Goal: Task Accomplishment & Management: Manage account settings

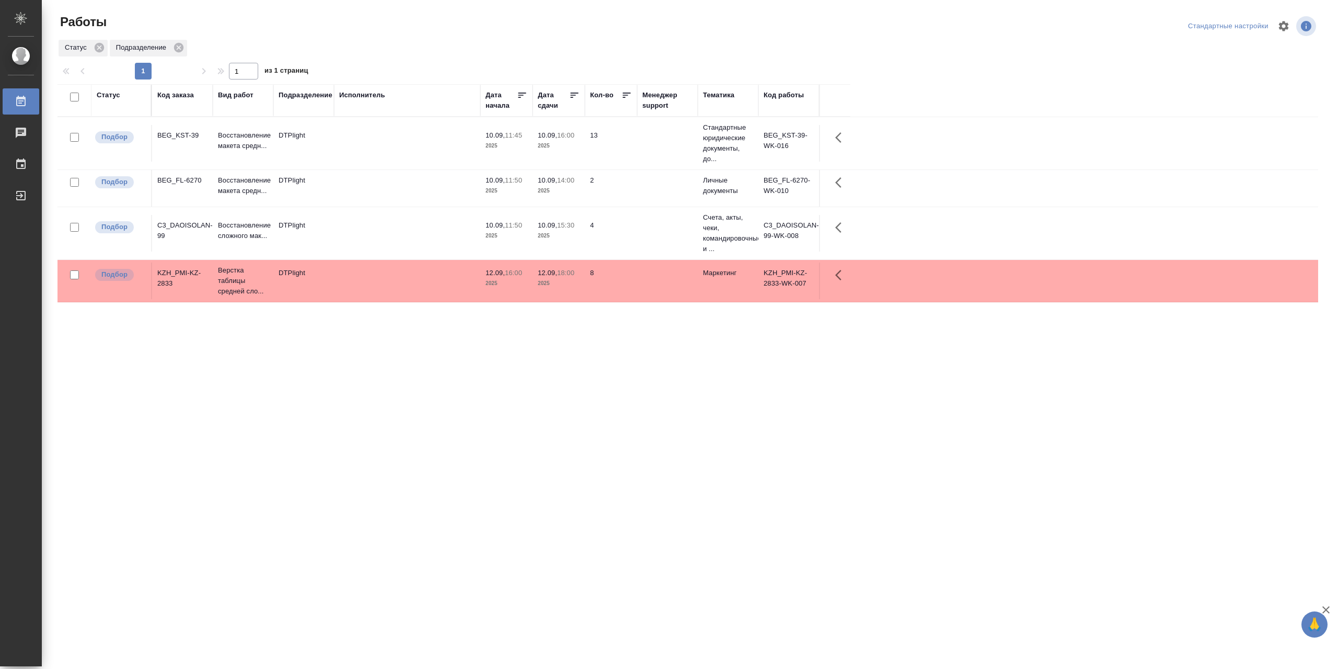
click at [174, 99] on div "Код заказа" at bounding box center [175, 95] width 37 height 10
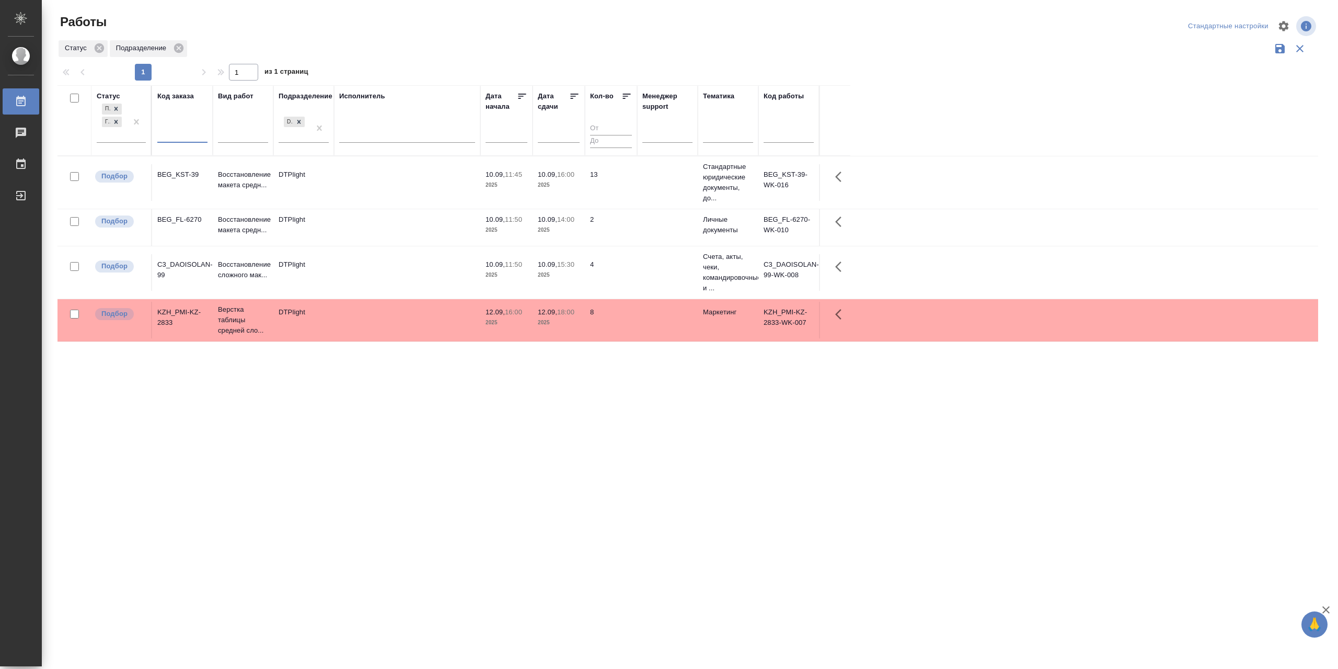
click at [178, 143] on input "text" at bounding box center [182, 136] width 50 height 13
drag, startPoint x: 110, startPoint y: 144, endPoint x: 114, endPoint y: 150, distance: 7.1
click at [110, 142] on div "Подбор Готов к работе" at bounding box center [112, 121] width 30 height 41
click at [208, 213] on div "В работе" at bounding box center [235, 203] width 157 height 19
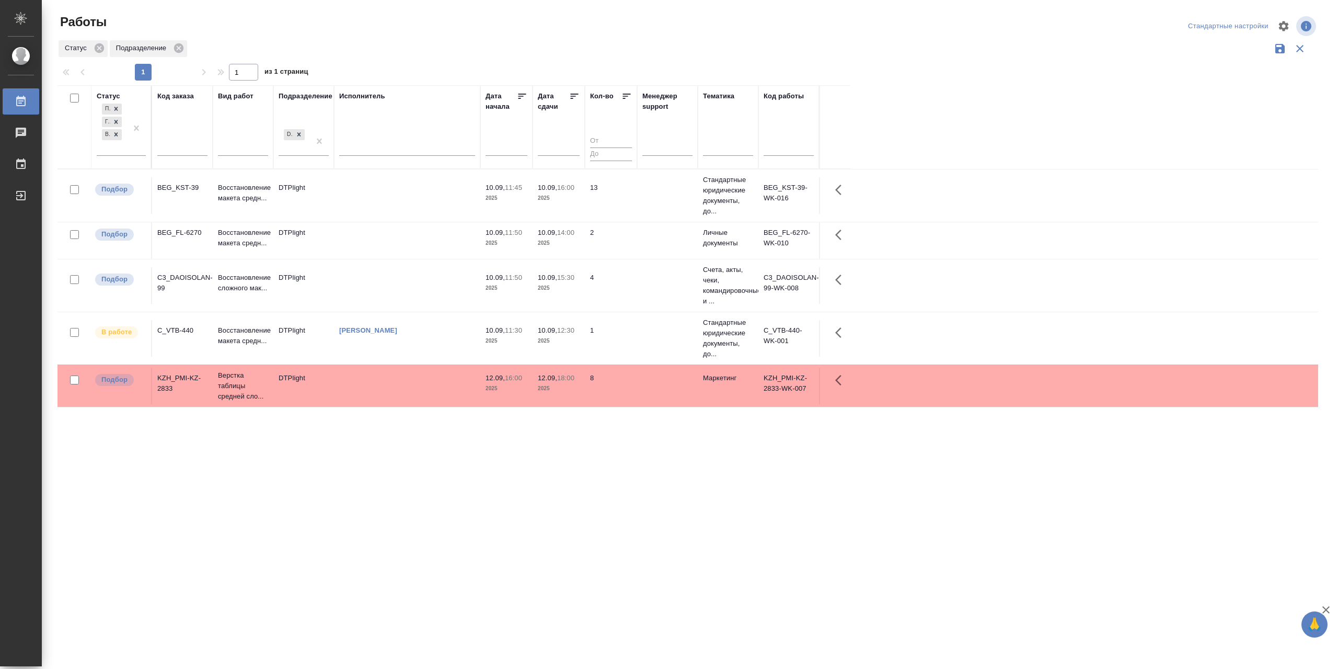
click at [412, 357] on td "Сархатов Руслан" at bounding box center [407, 338] width 146 height 37
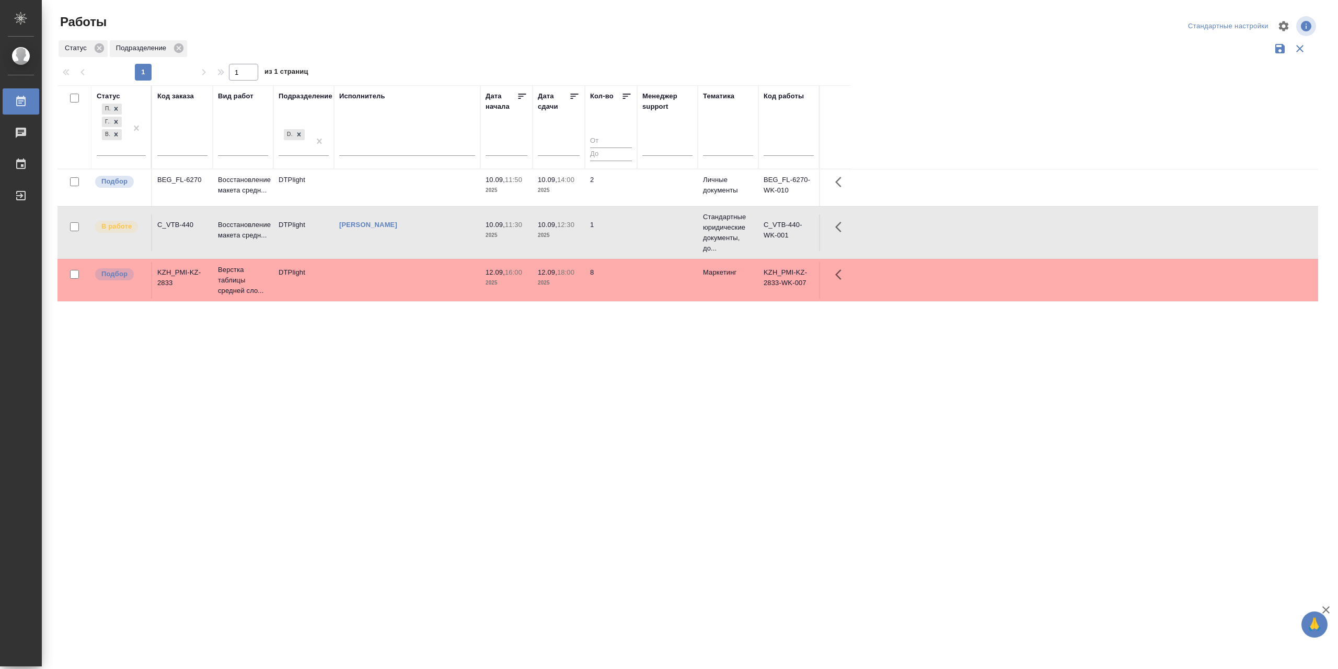
click at [406, 295] on td at bounding box center [407, 280] width 146 height 37
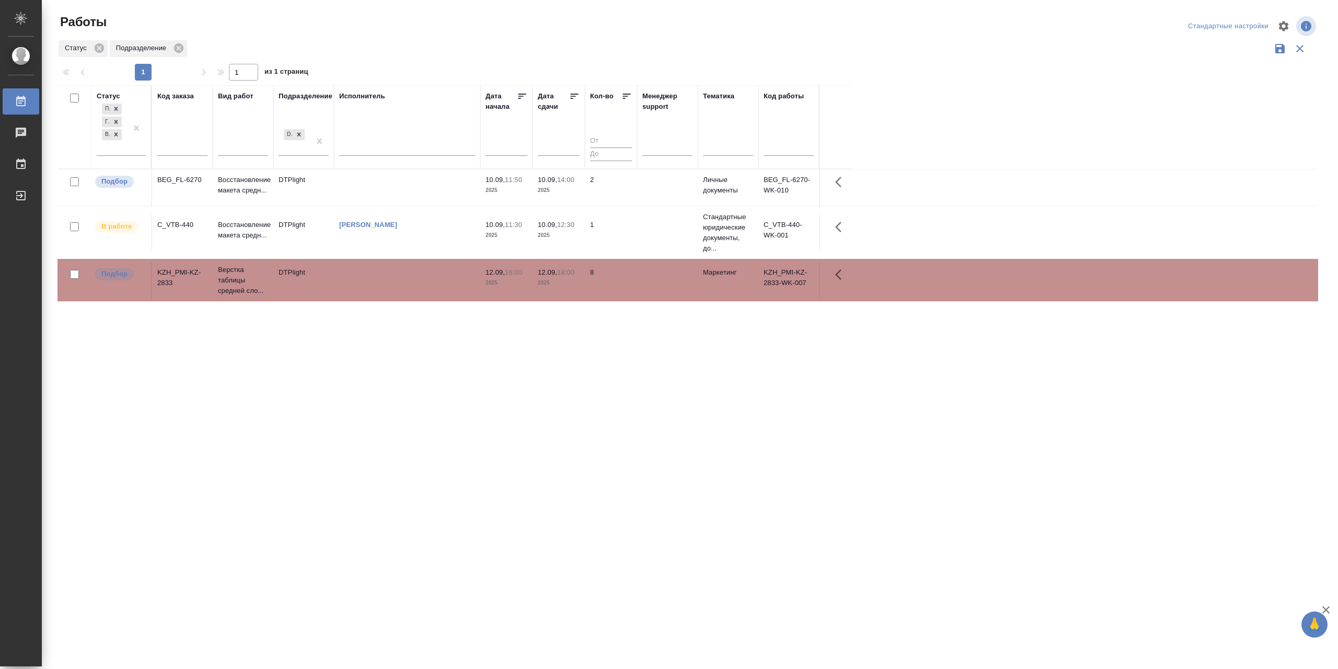
click at [406, 295] on td at bounding box center [407, 280] width 146 height 37
click at [373, 198] on td at bounding box center [407, 187] width 146 height 37
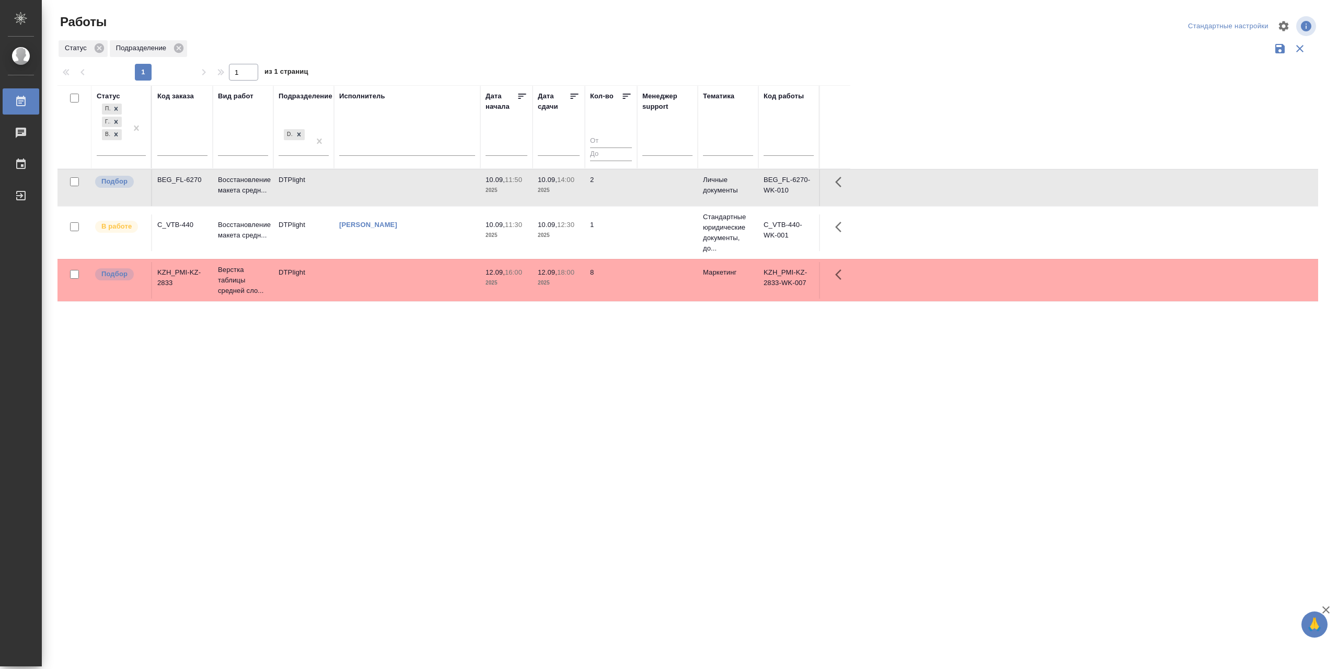
click at [373, 198] on td at bounding box center [407, 187] width 146 height 37
click at [398, 206] on td at bounding box center [407, 187] width 146 height 37
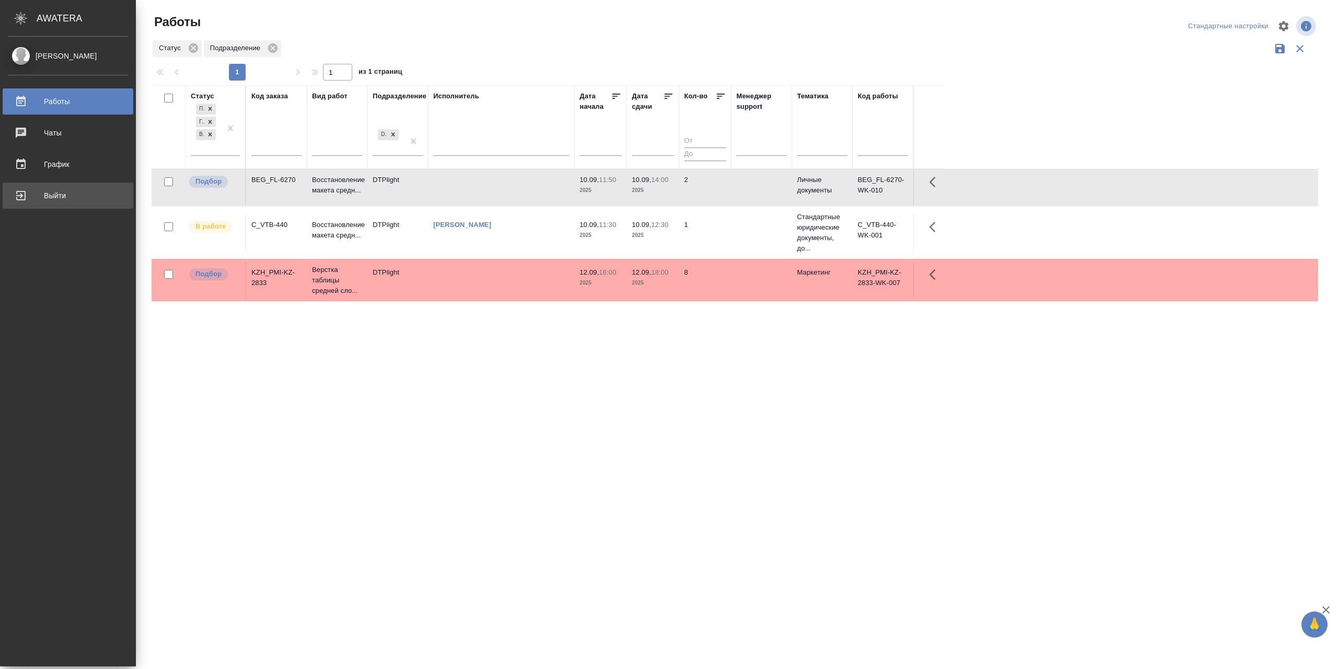
click at [43, 201] on div "Выйти" at bounding box center [68, 196] width 120 height 16
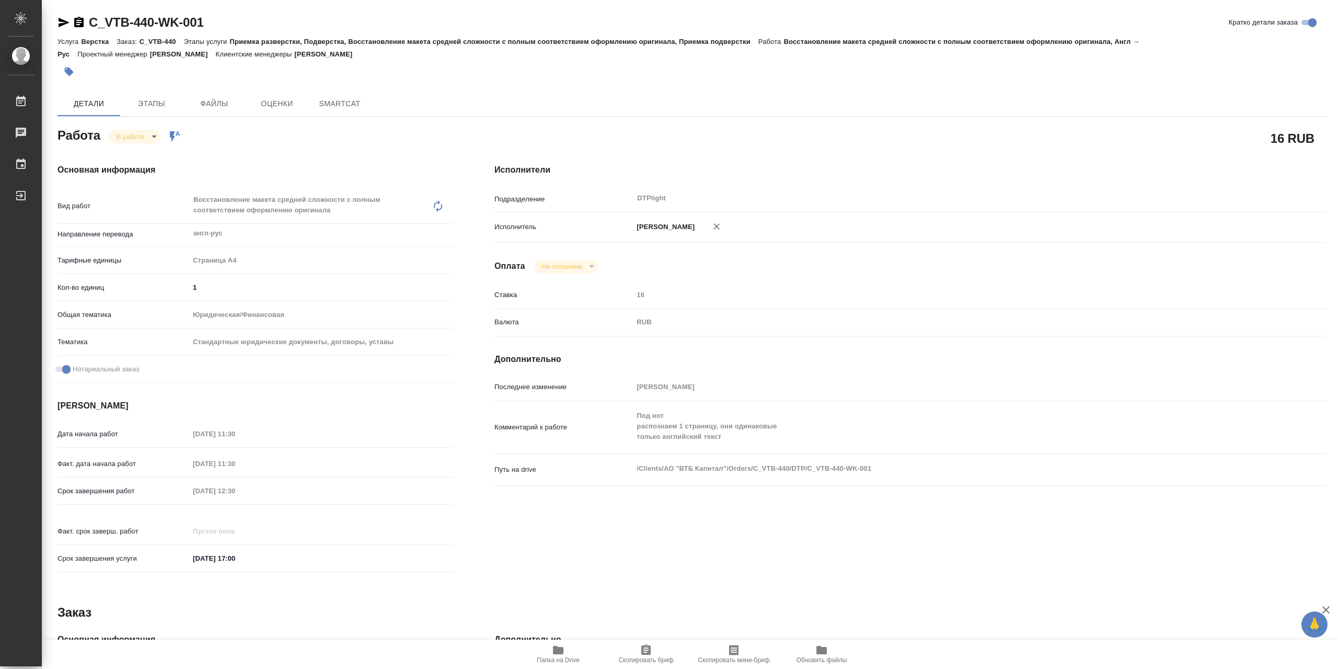
type textarea "x"
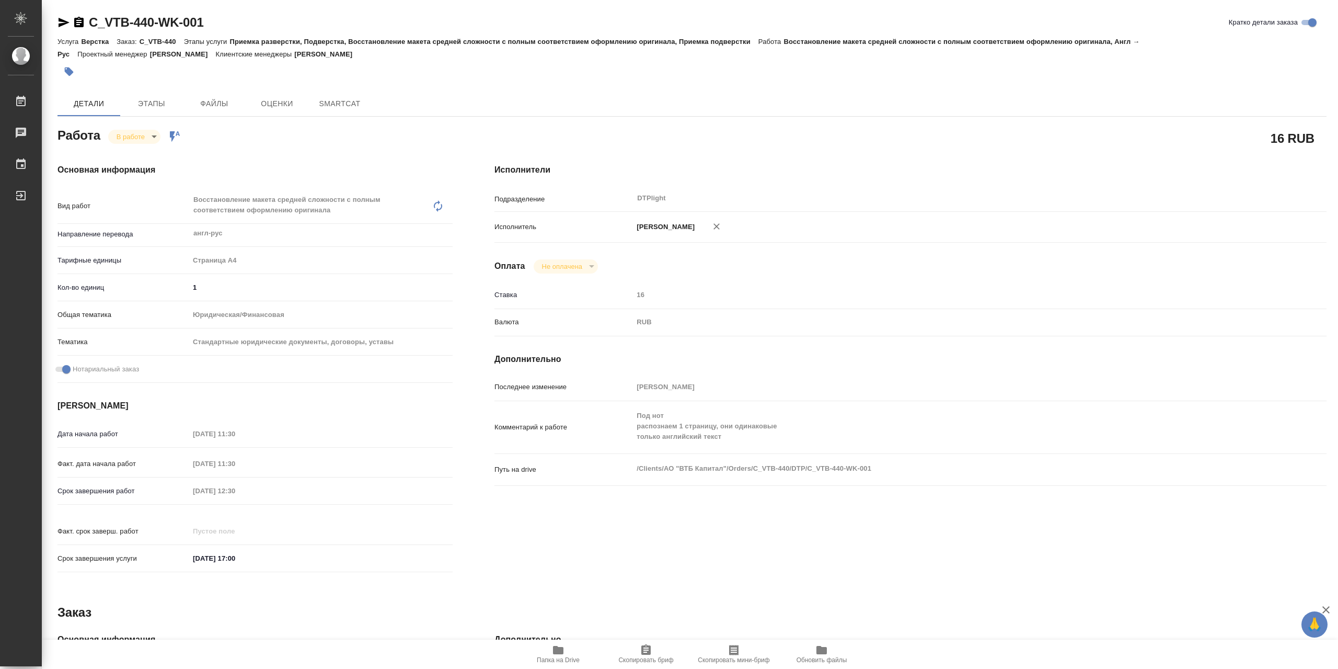
type textarea "x"
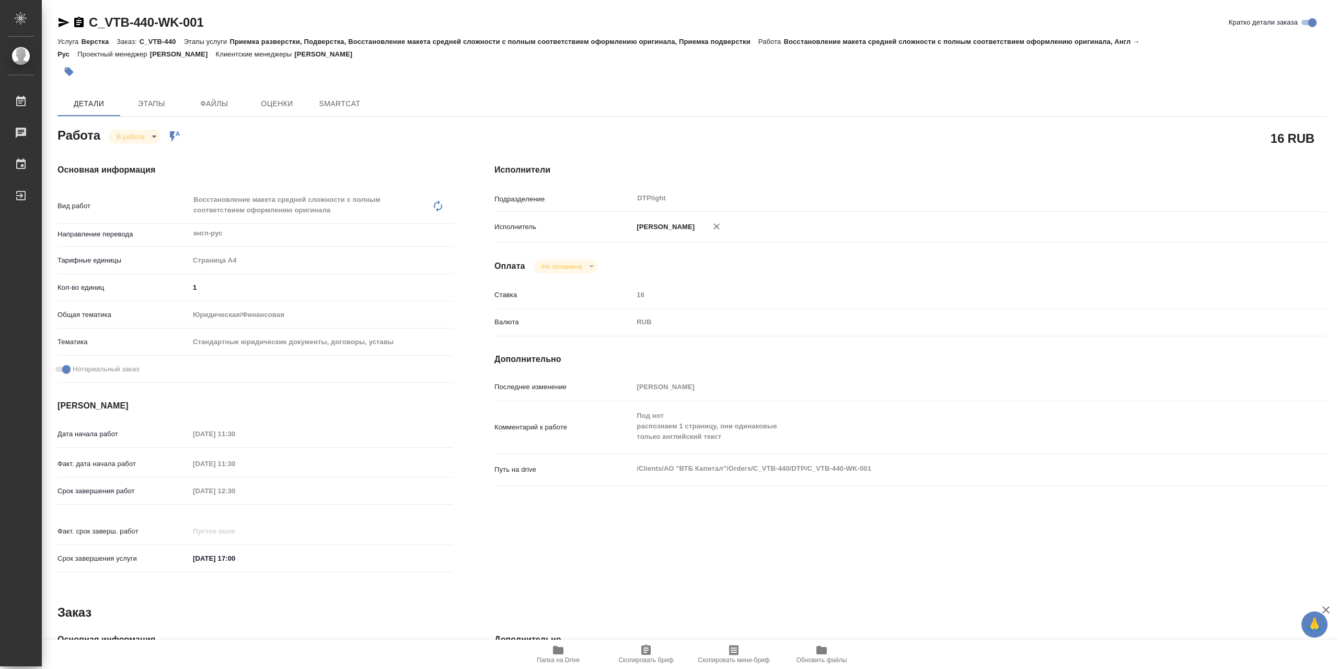
type textarea "x"
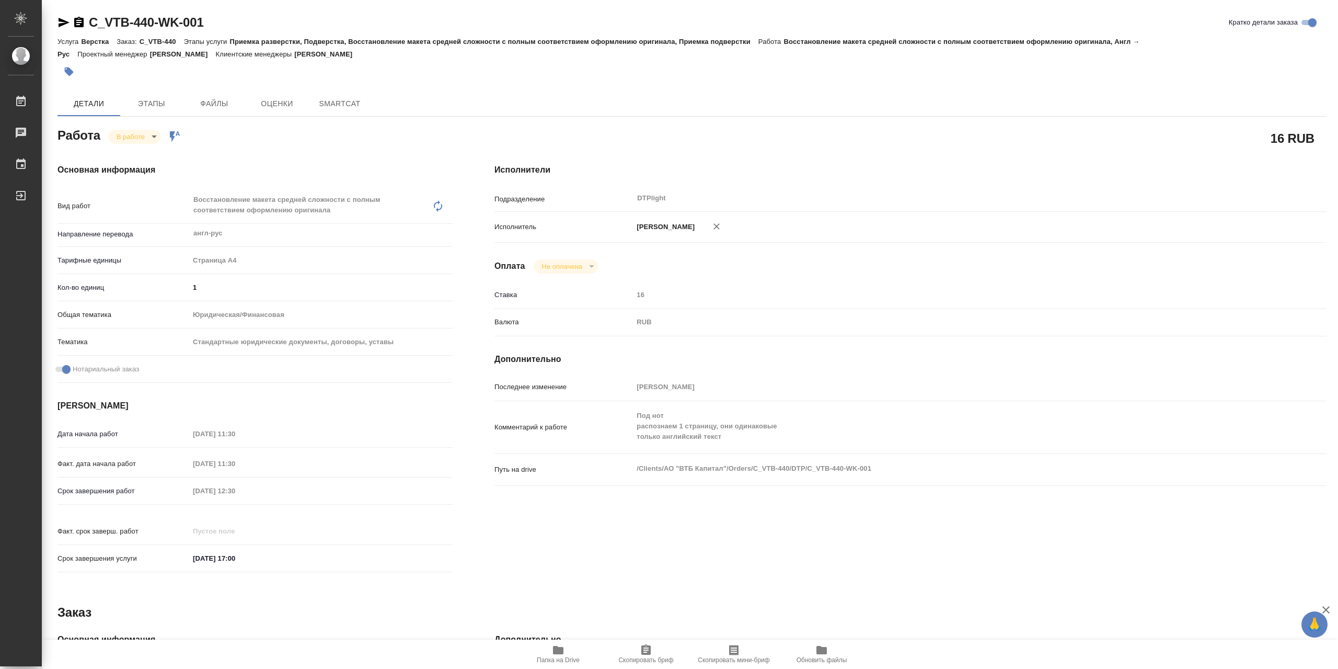
type textarea "x"
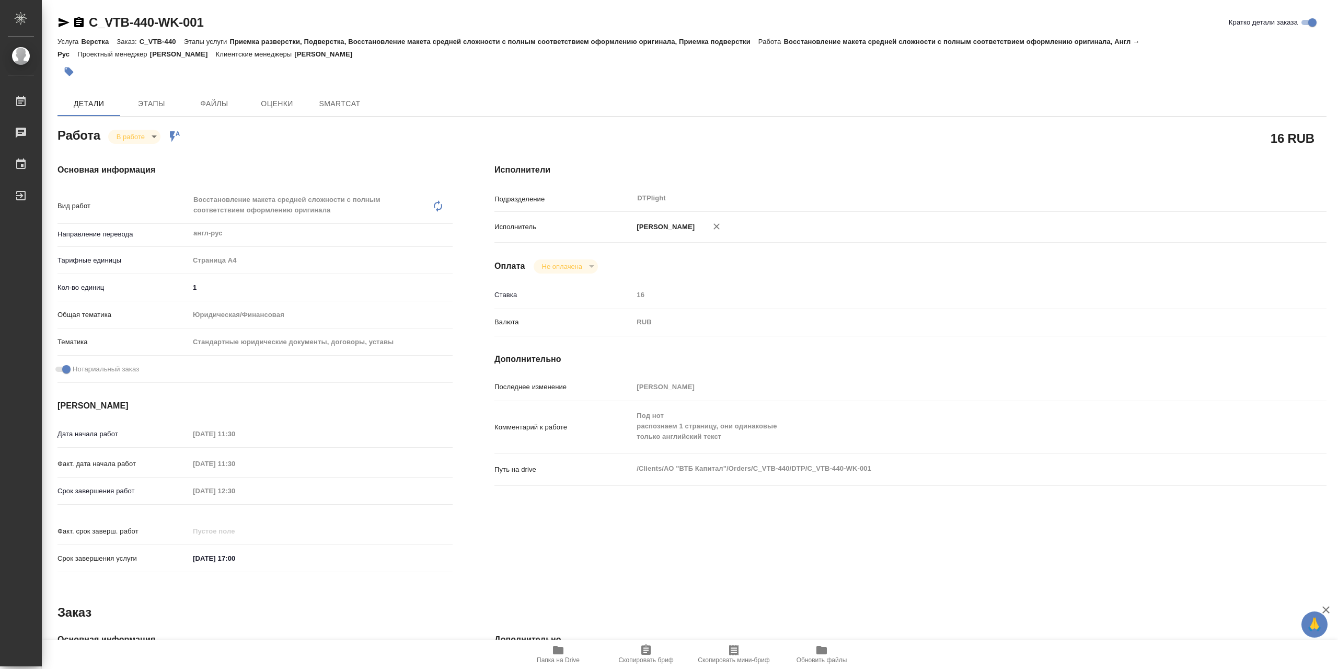
type textarea "x"
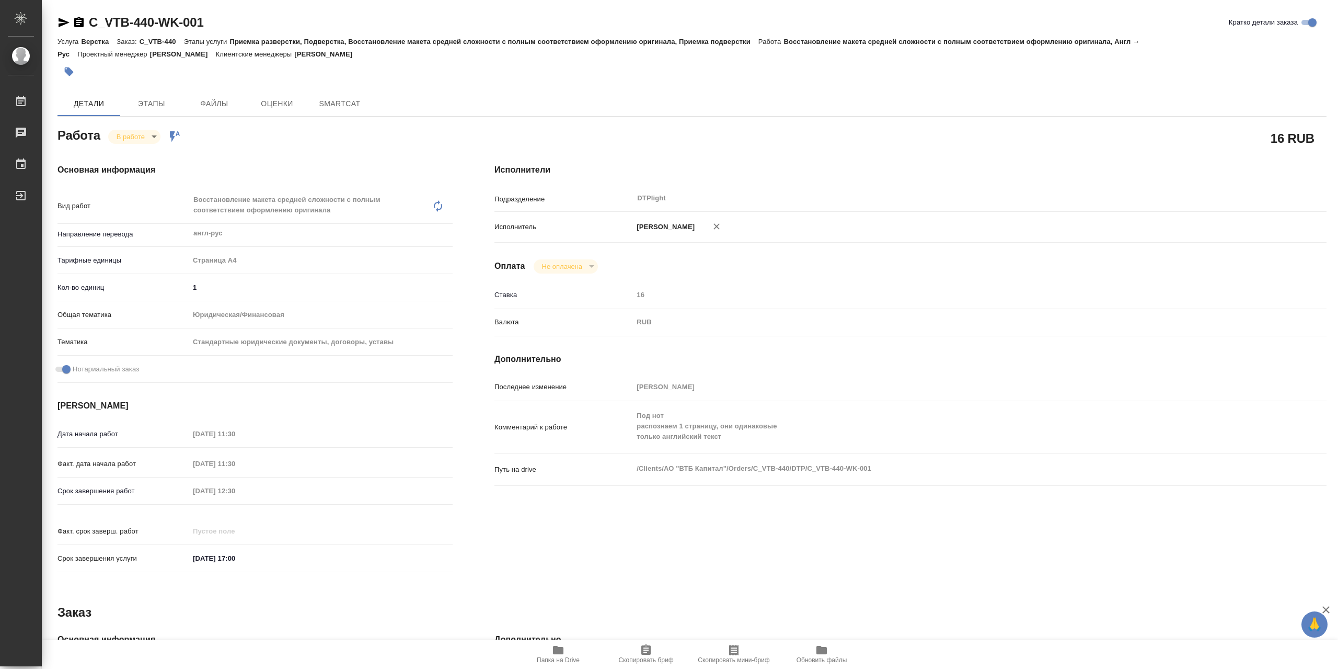
type textarea "x"
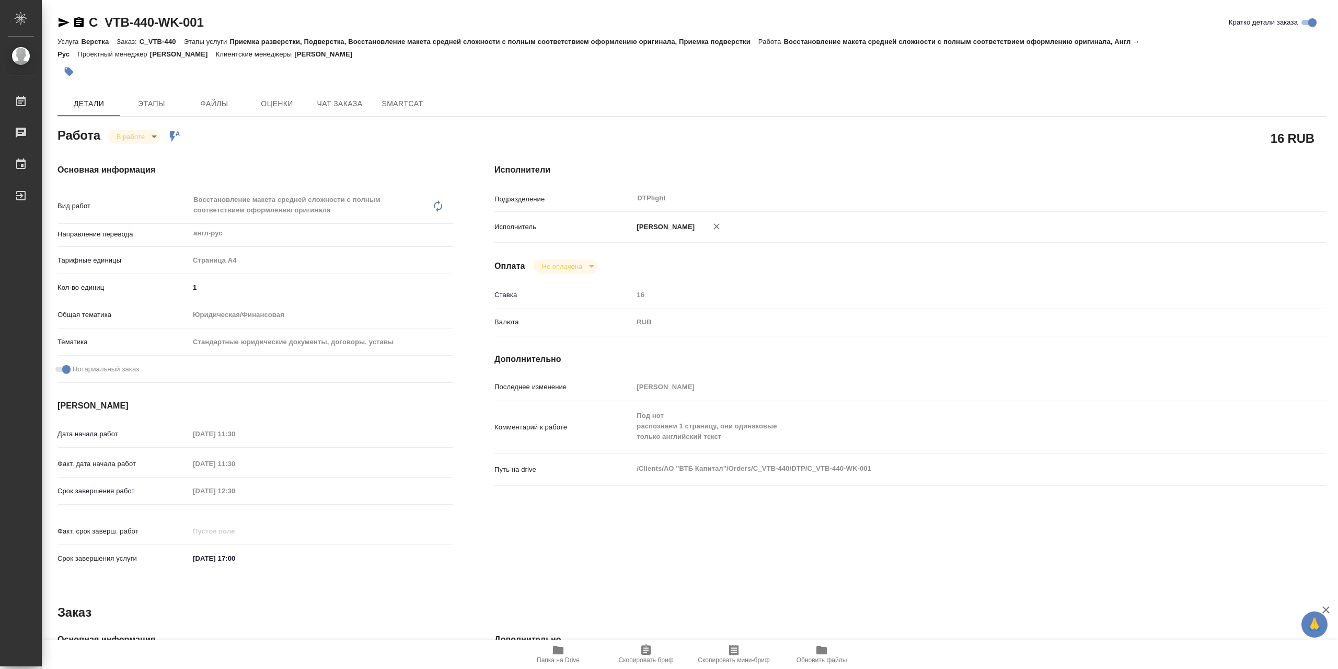
click at [573, 653] on span "Папка на Drive" at bounding box center [558, 653] width 75 height 20
type textarea "x"
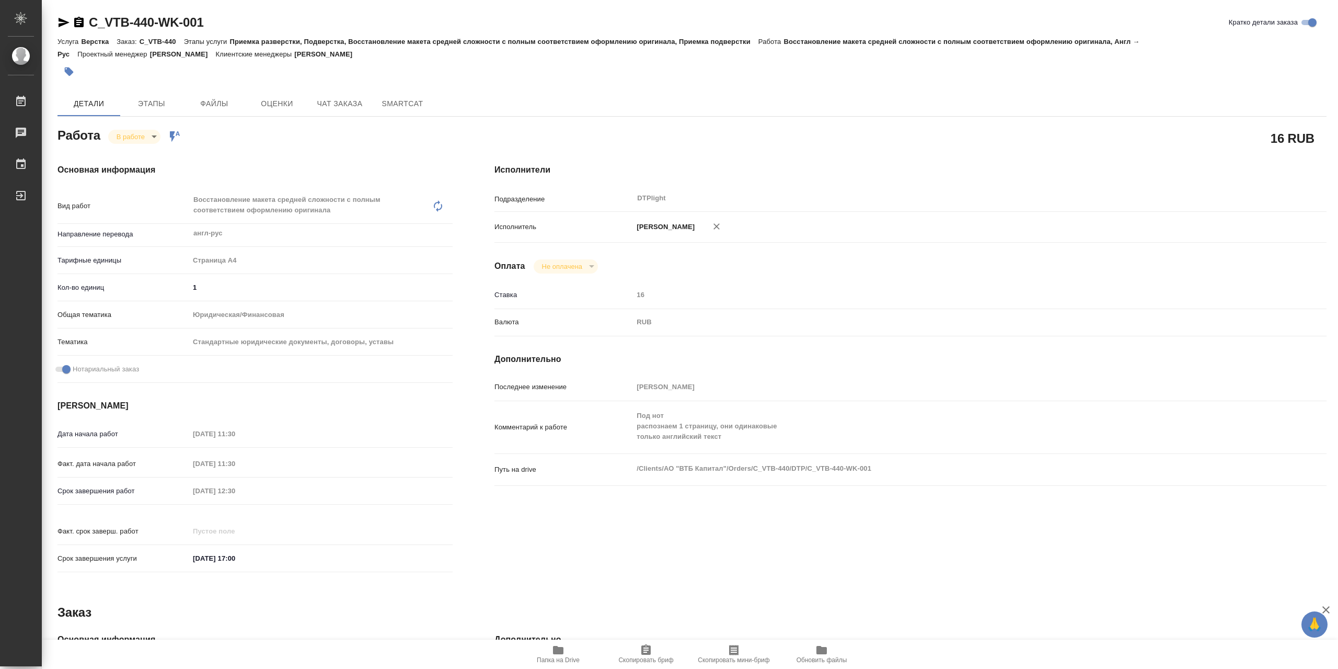
type textarea "x"
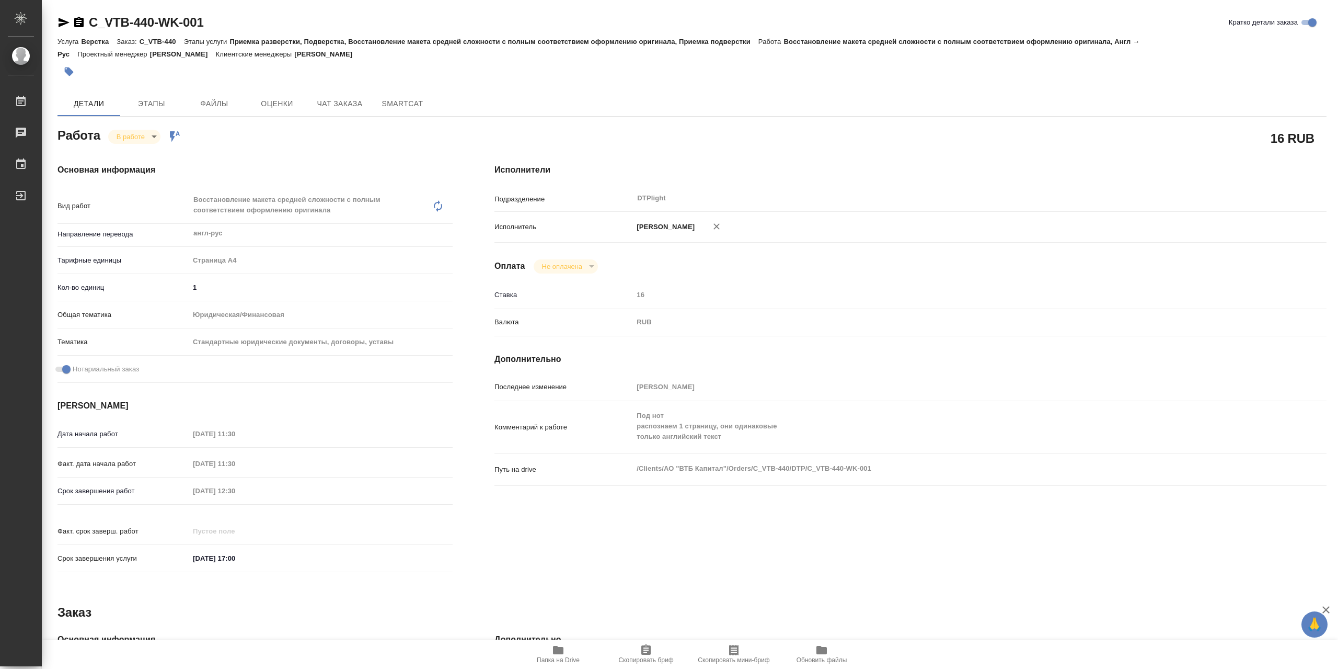
type textarea "x"
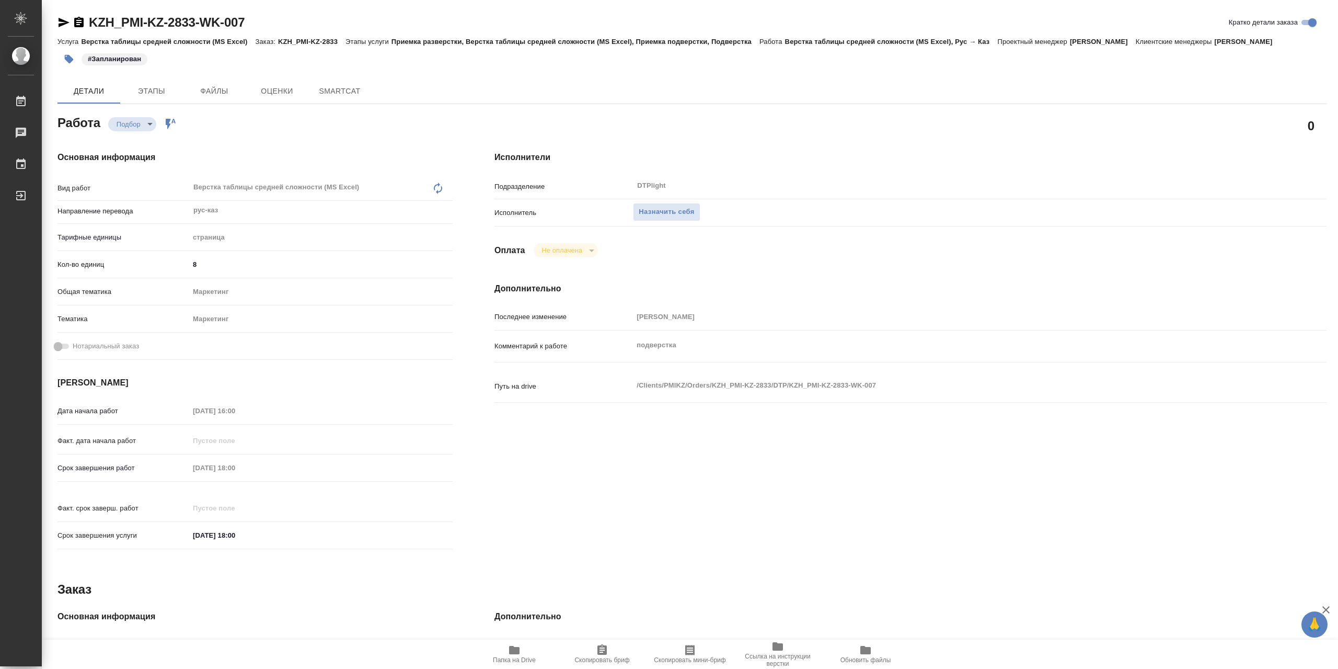
type textarea "x"
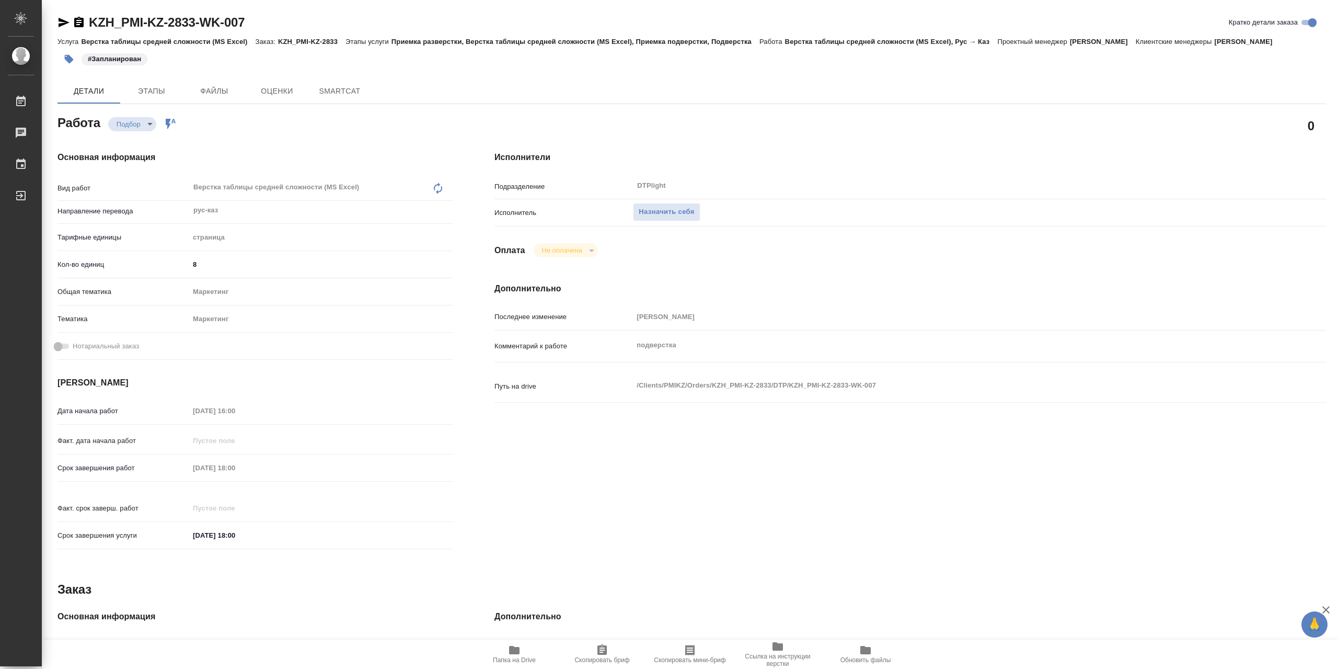
type textarea "x"
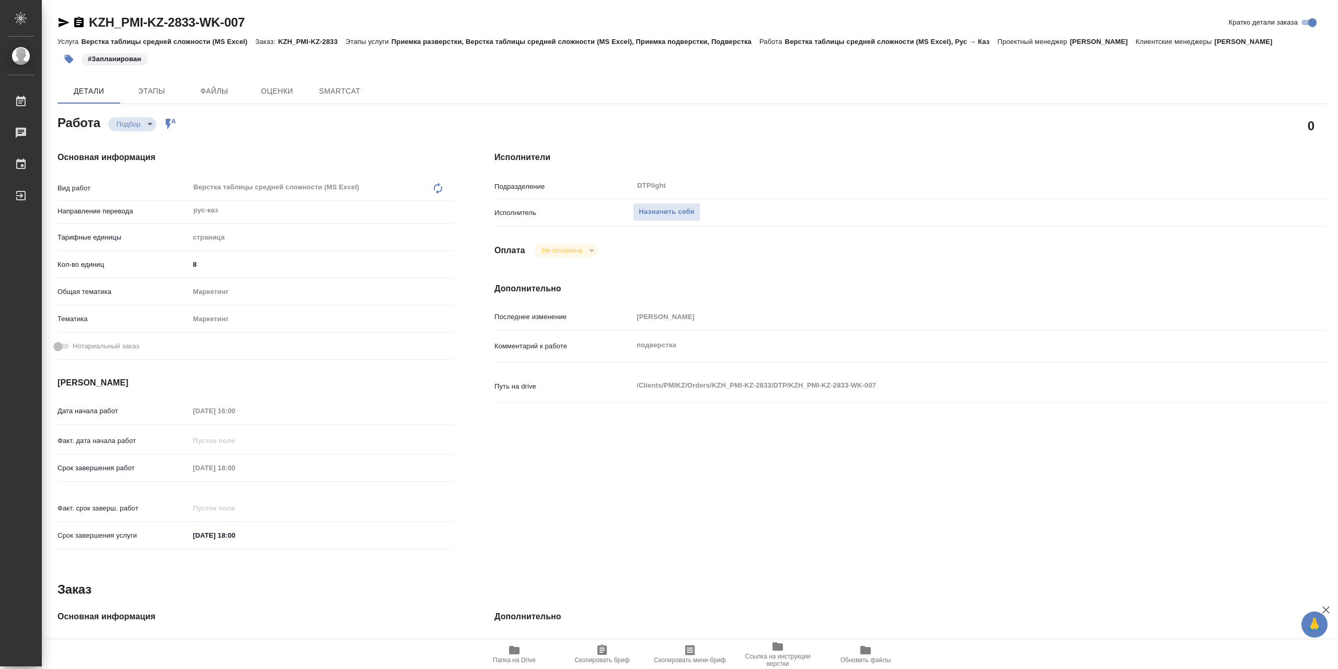
type textarea "x"
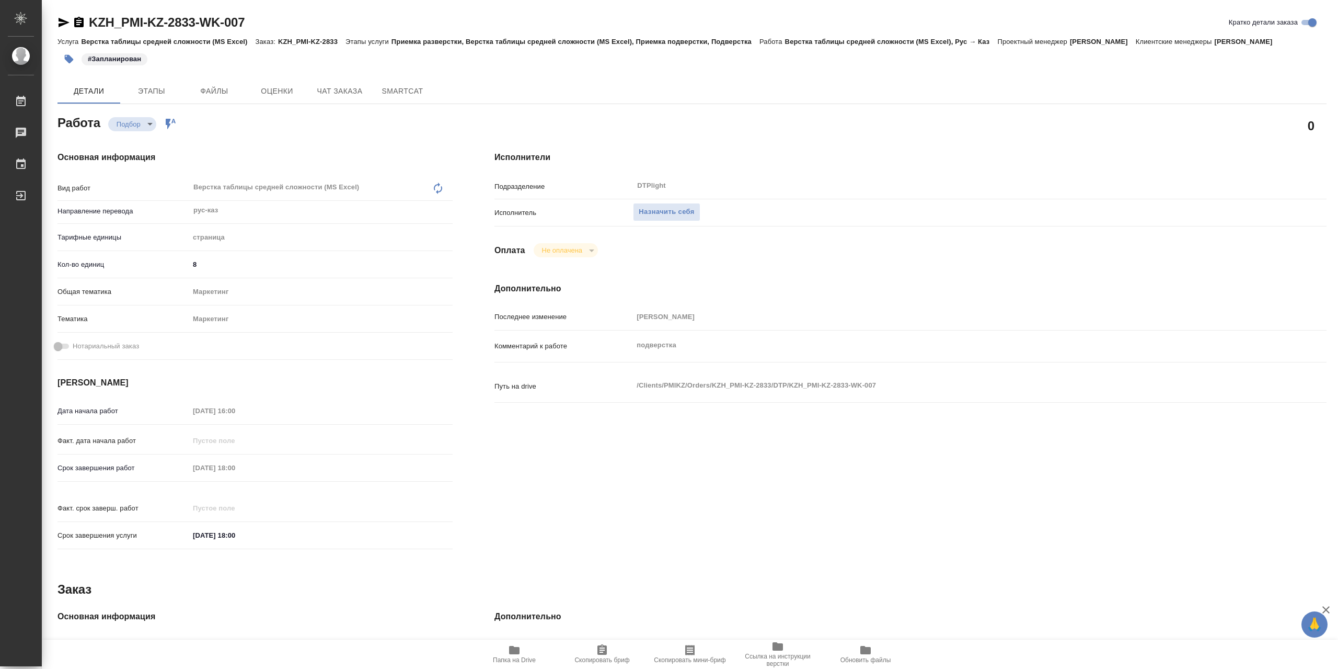
type textarea "x"
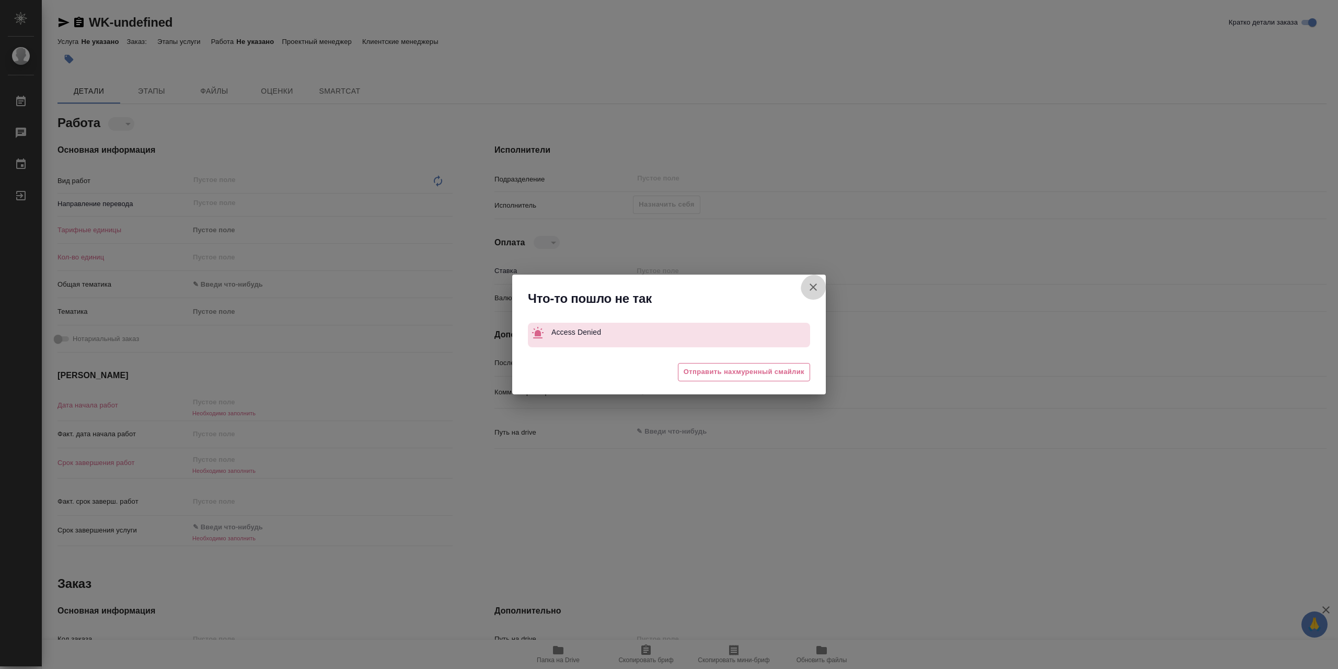
click at [808, 286] on icon "button" at bounding box center [813, 287] width 13 height 13
type textarea "x"
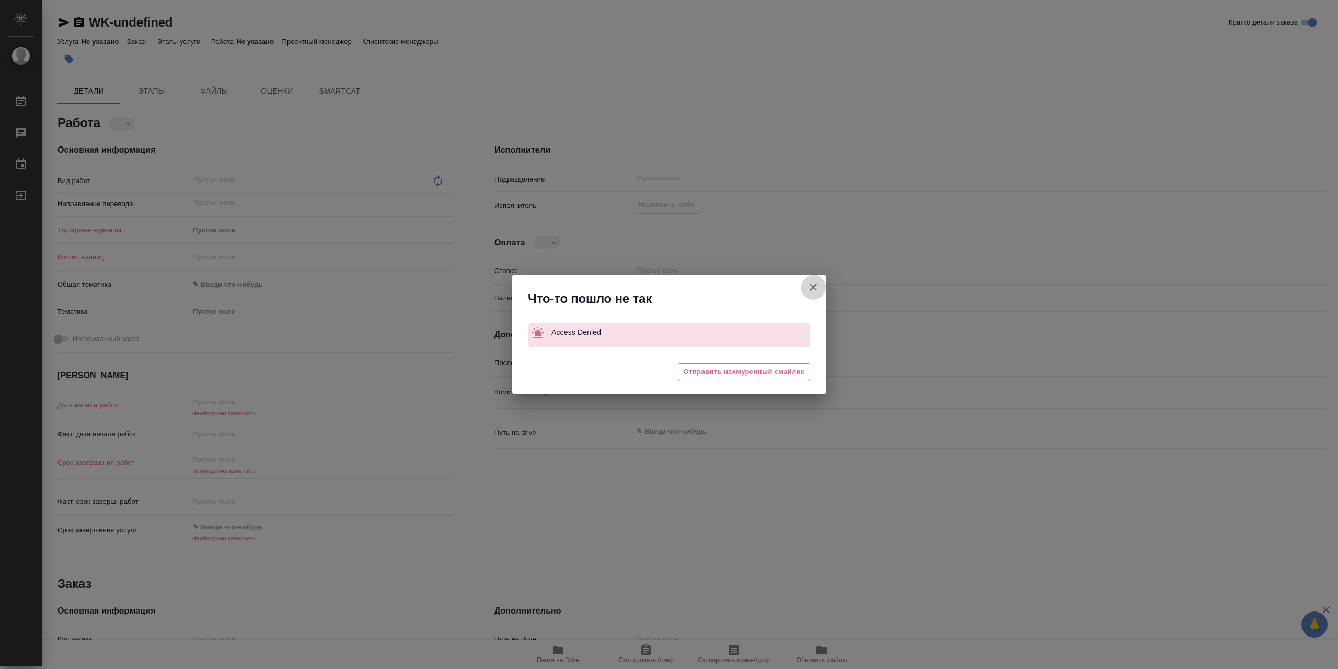
type textarea "x"
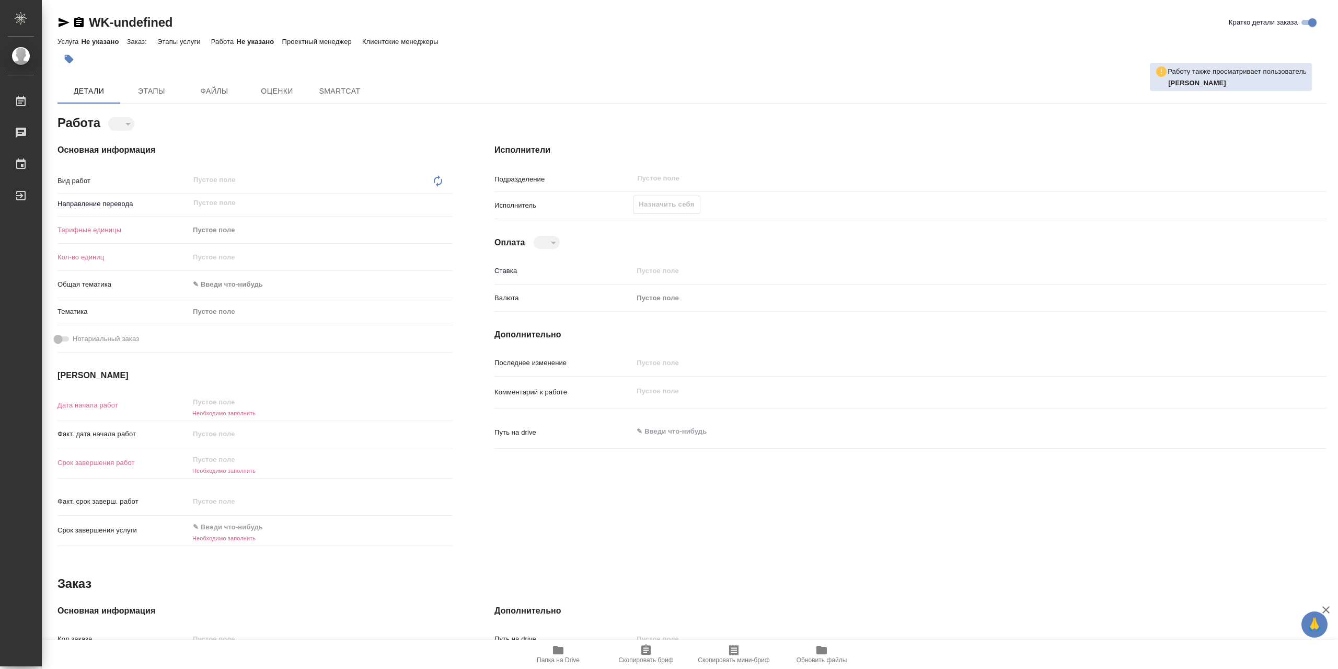
type textarea "x"
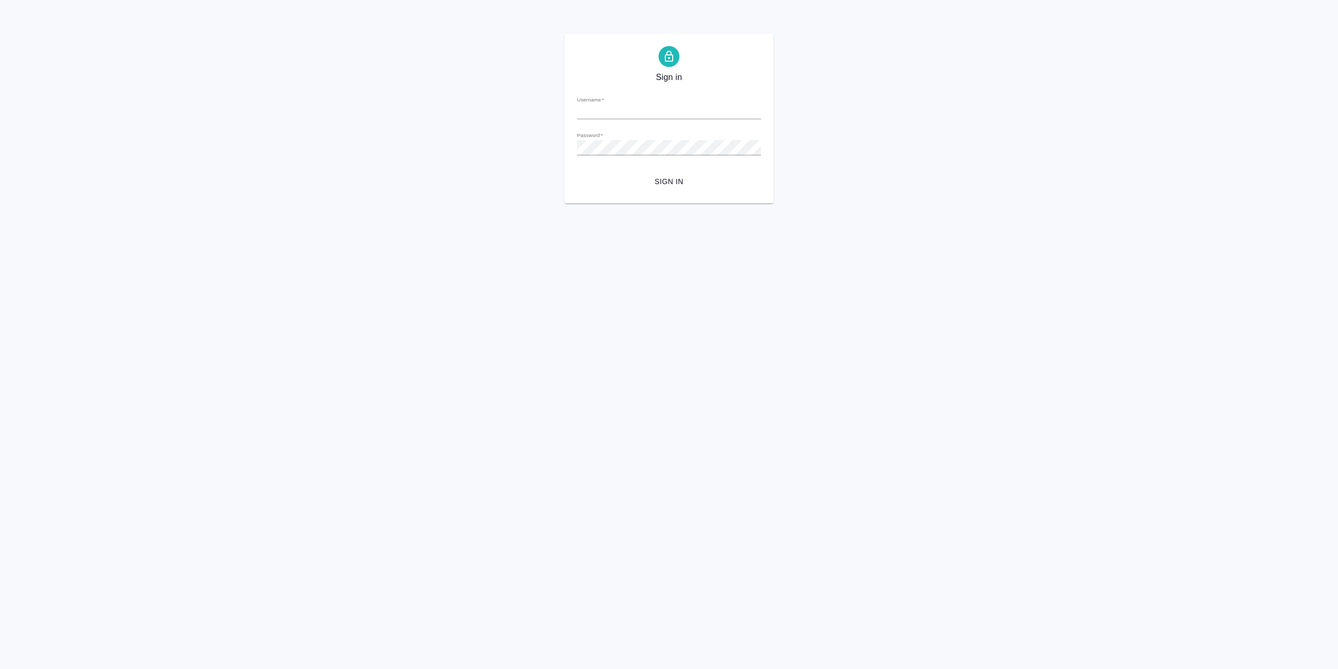
type input "[EMAIL_ADDRESS][DOMAIN_NAME]"
click at [692, 184] on span "Sign in" at bounding box center [668, 181] width 167 height 13
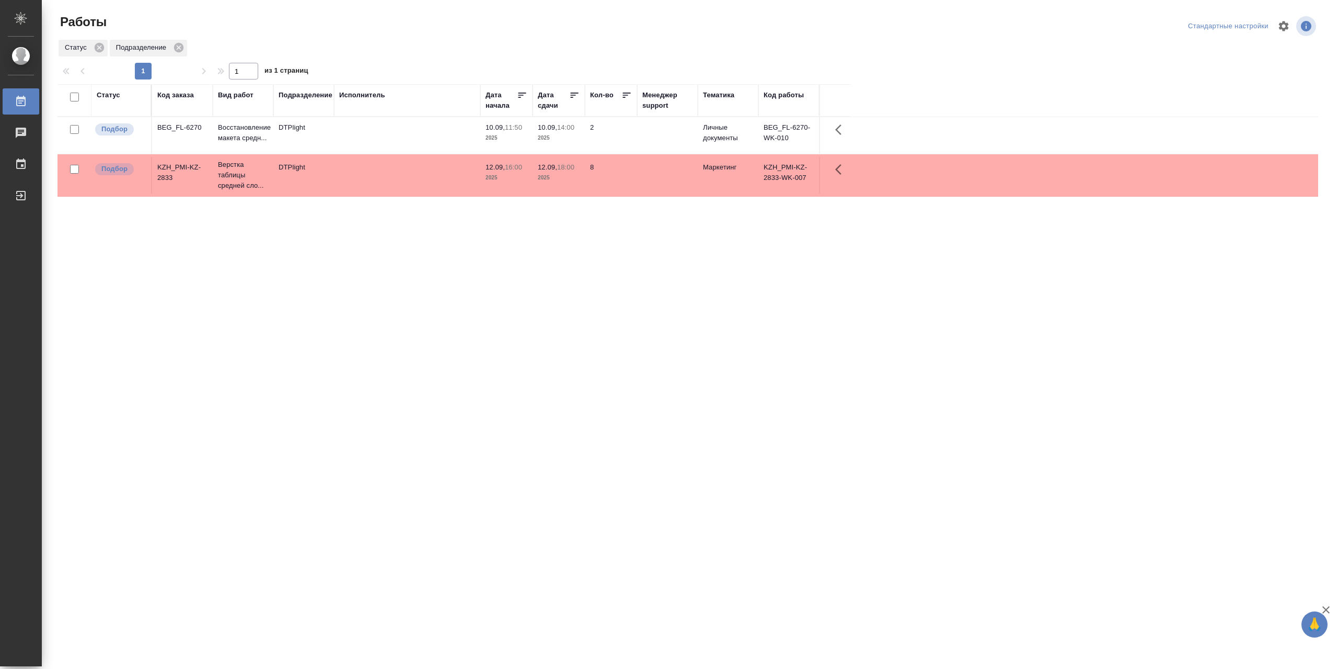
click at [430, 143] on td at bounding box center [407, 135] width 146 height 37
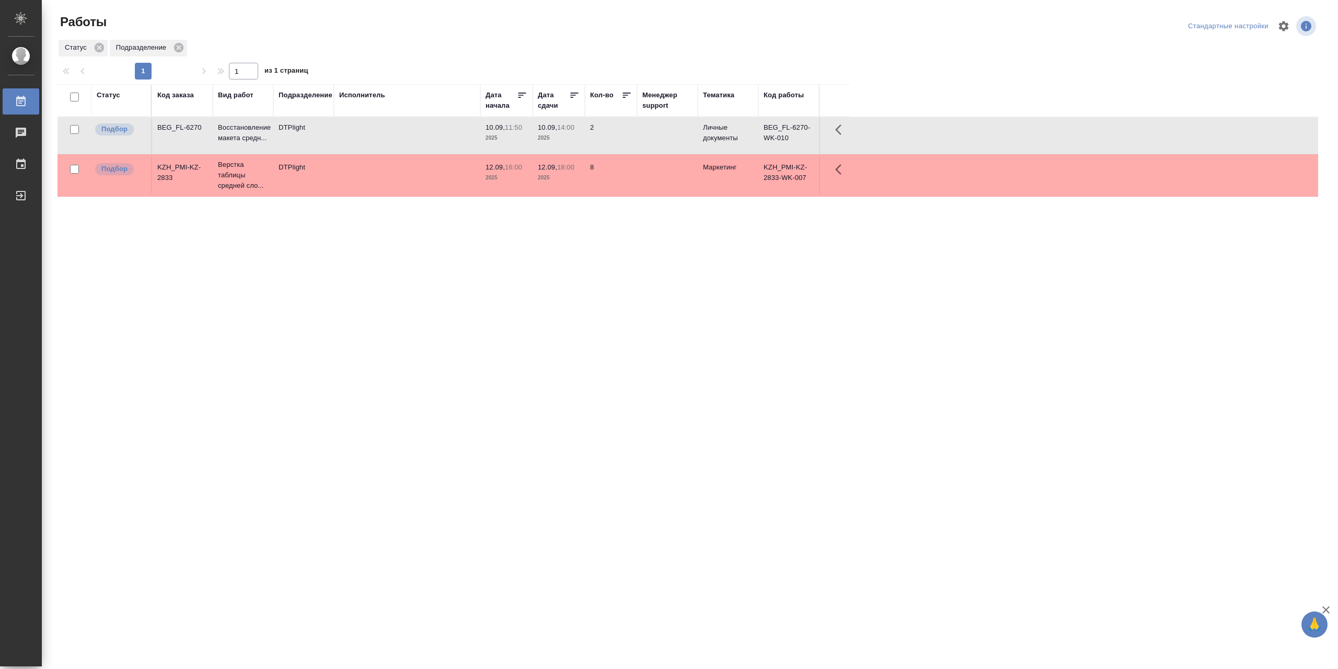
click at [430, 143] on td at bounding box center [407, 135] width 146 height 37
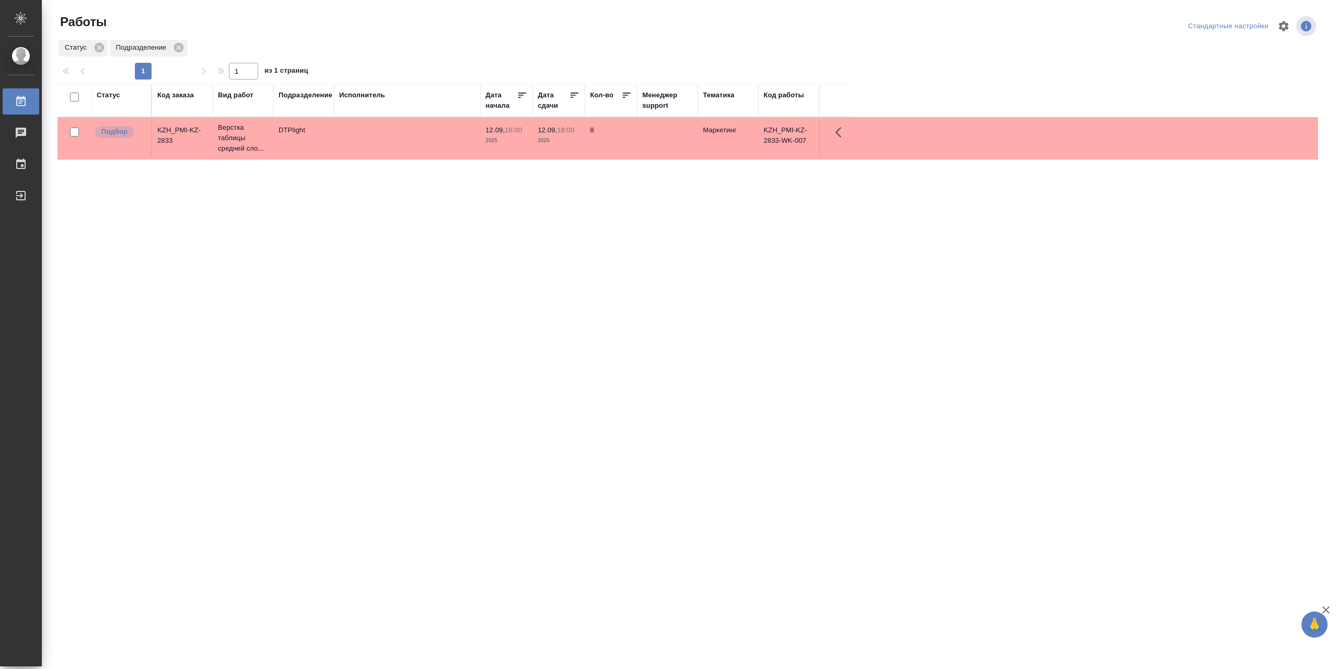
click at [114, 98] on div "Статус" at bounding box center [109, 95] width 24 height 10
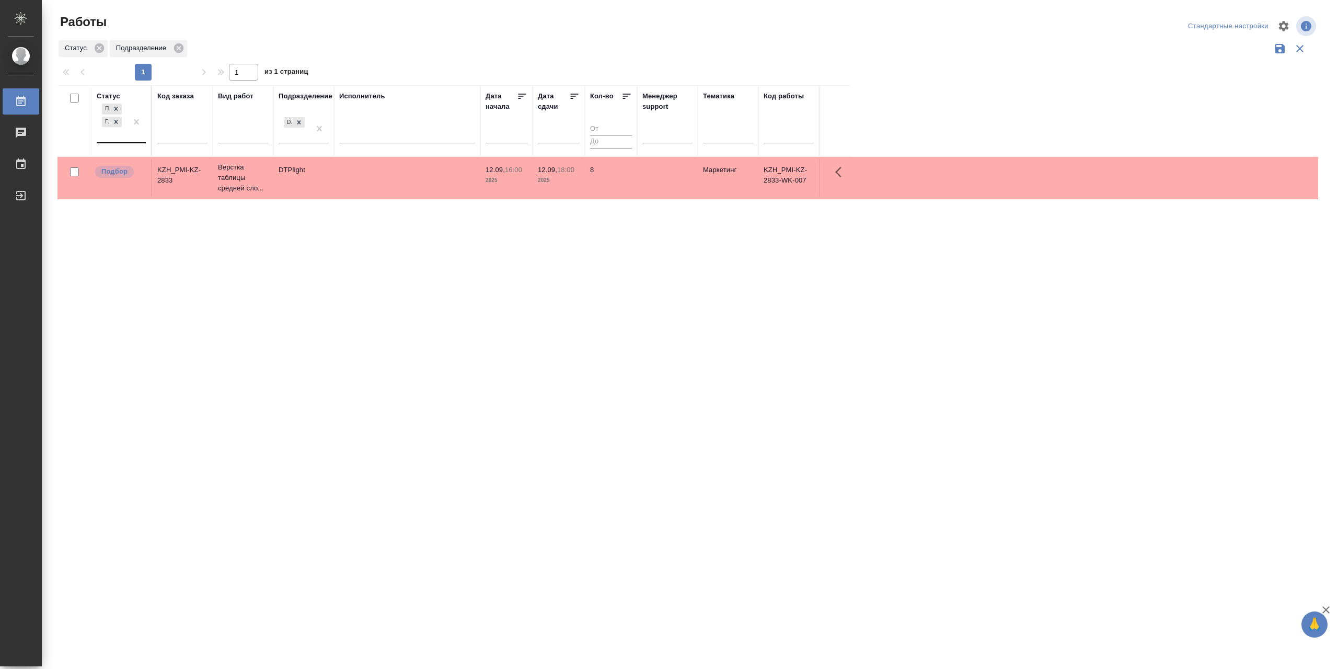
click at [119, 142] on div "Подбор Готов к работе" at bounding box center [112, 121] width 30 height 41
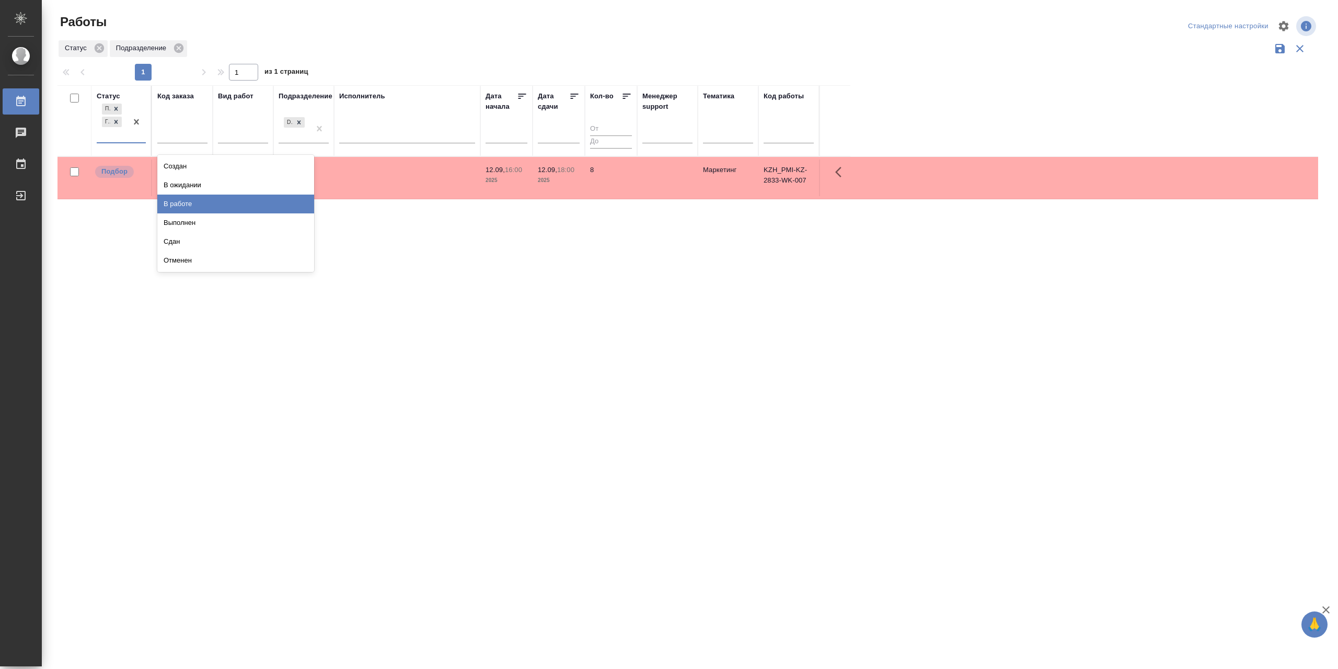
click at [168, 211] on div "В работе" at bounding box center [235, 203] width 157 height 19
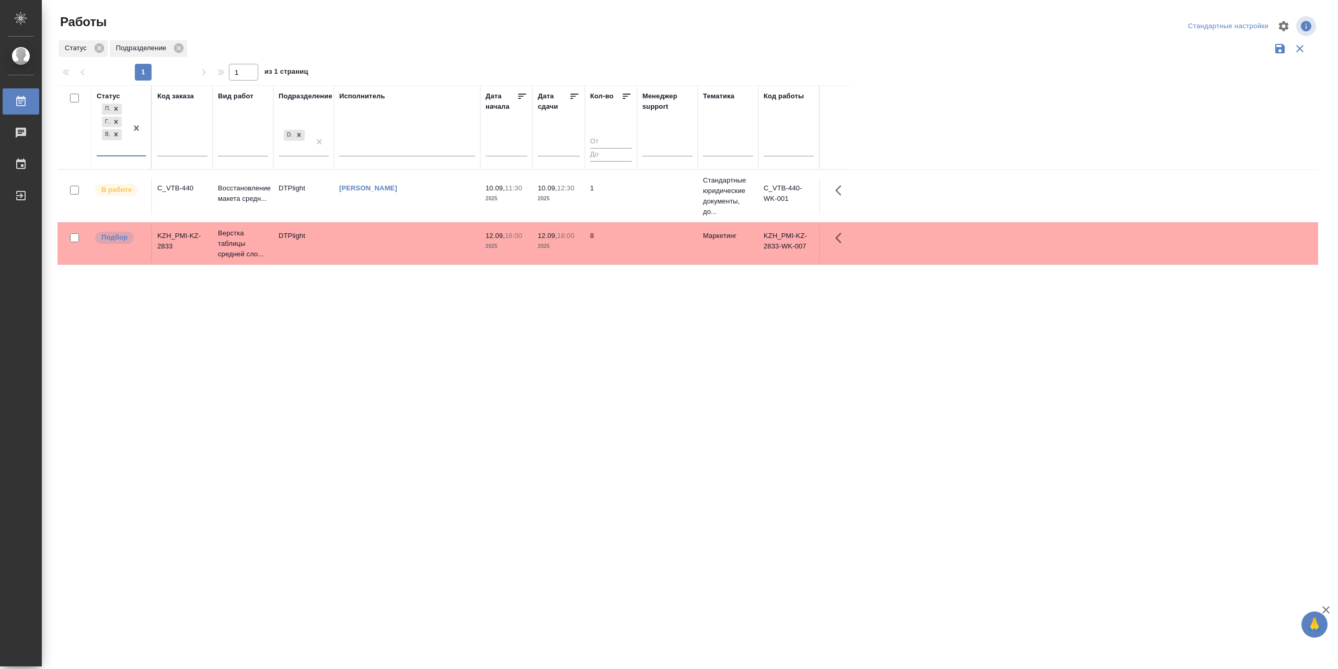
click at [439, 210] on td "[PERSON_NAME]" at bounding box center [407, 196] width 146 height 37
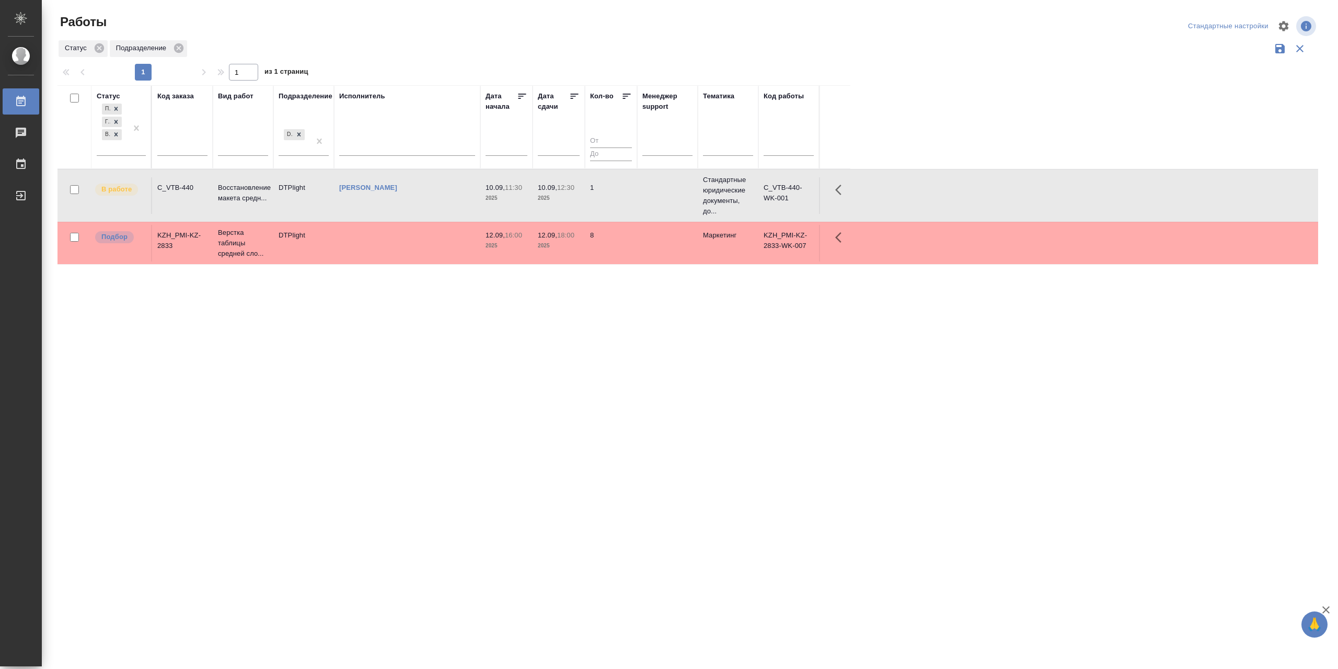
click at [438, 211] on td "[PERSON_NAME]" at bounding box center [407, 195] width 146 height 37
click at [389, 211] on td "[PERSON_NAME]" at bounding box center [407, 195] width 146 height 37
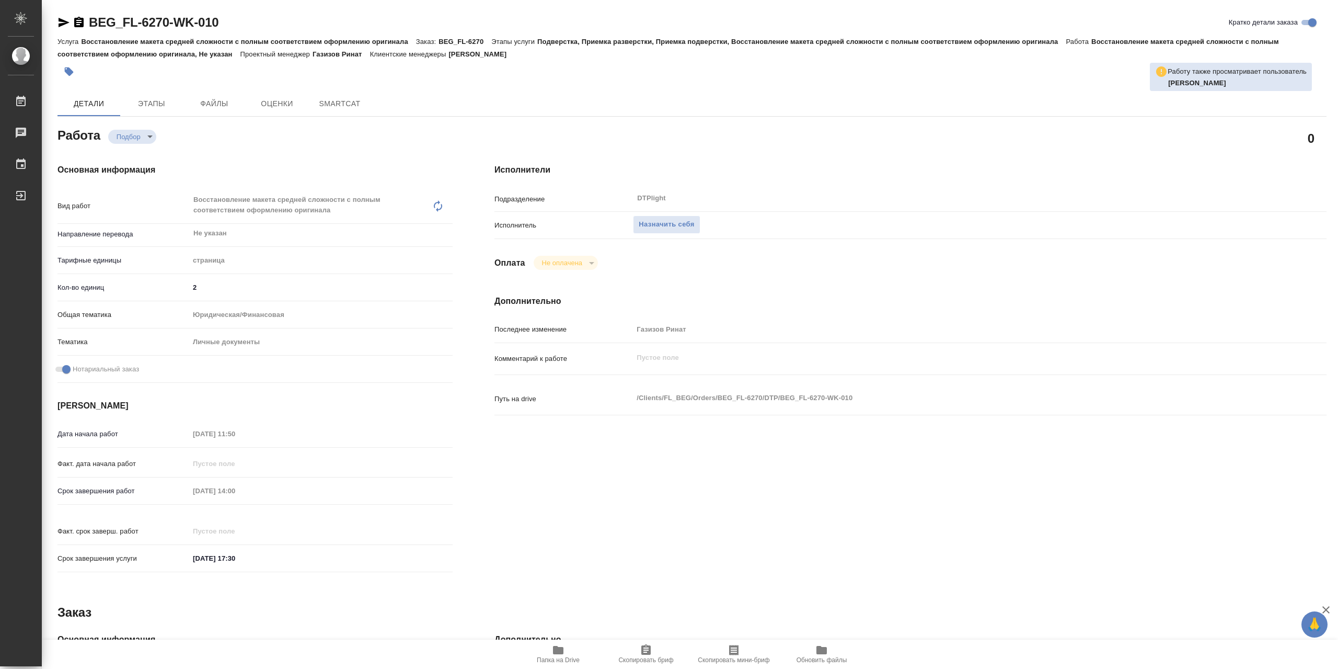
type textarea "x"
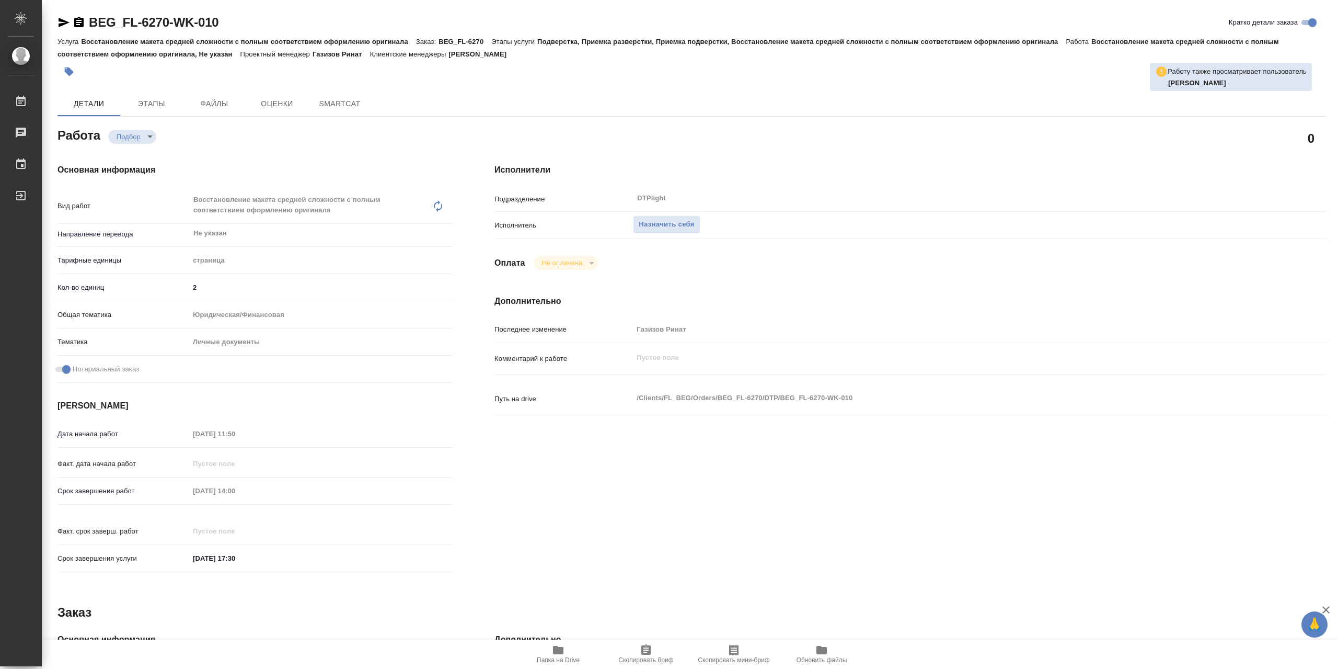
type textarea "x"
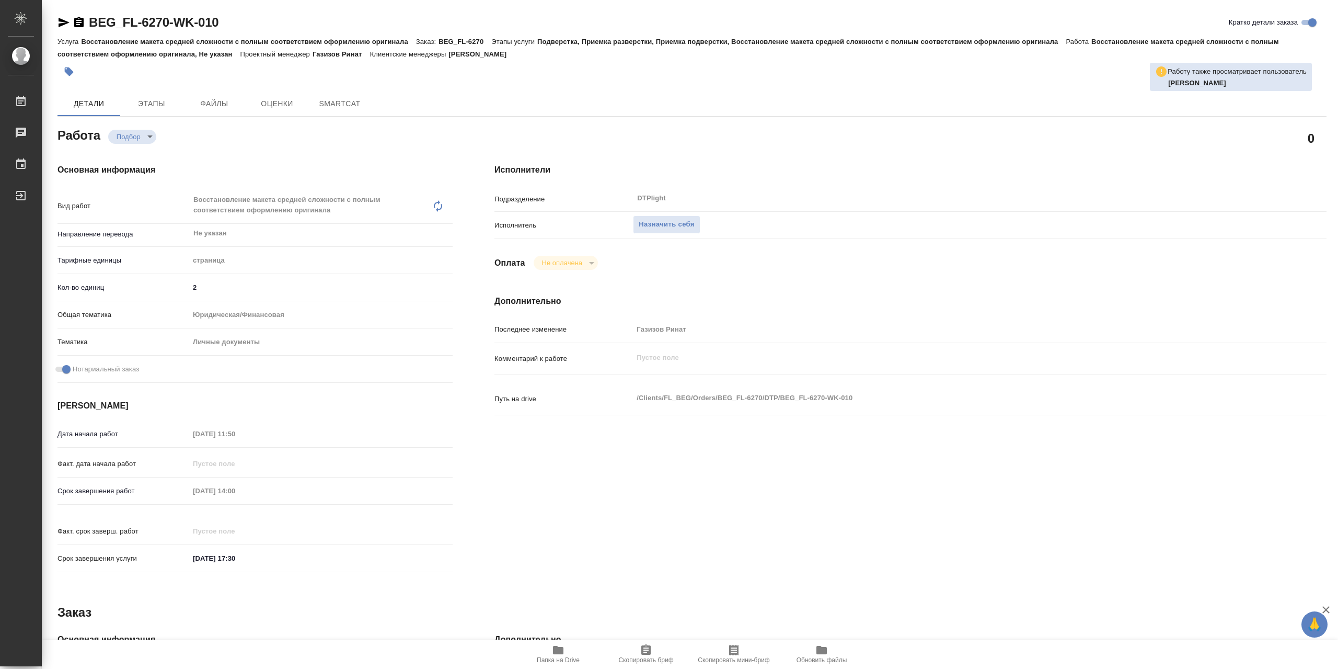
type textarea "x"
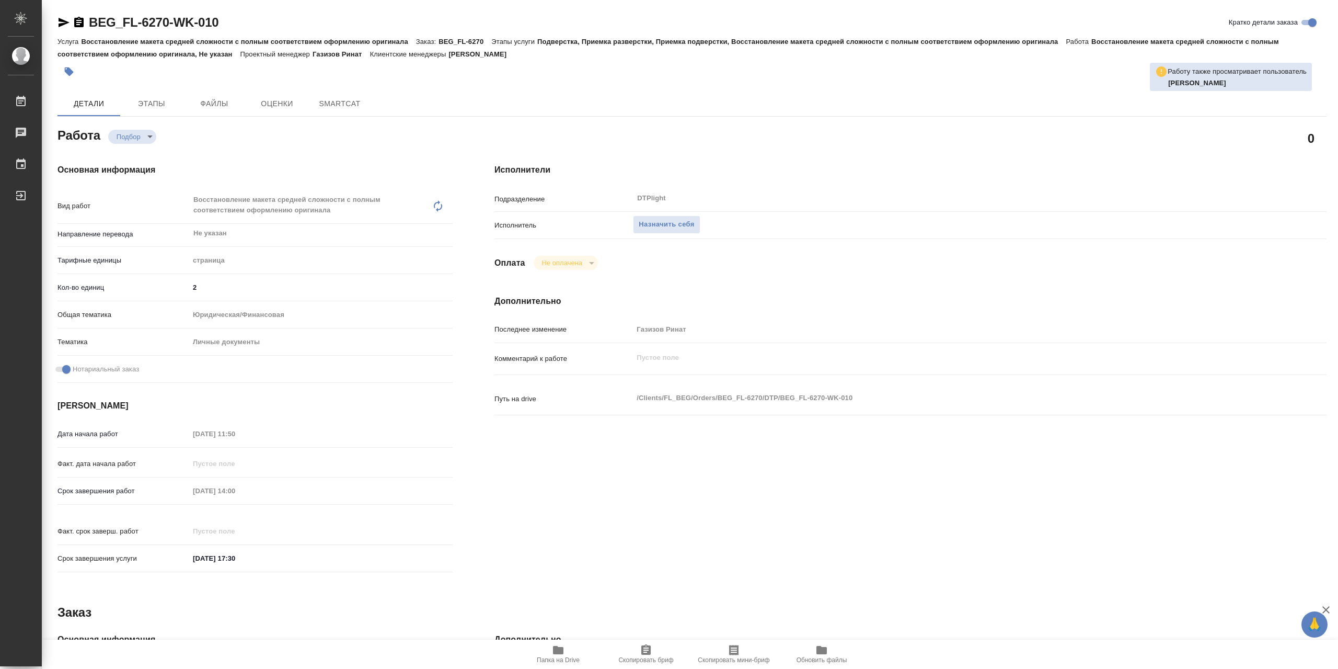
type textarea "x"
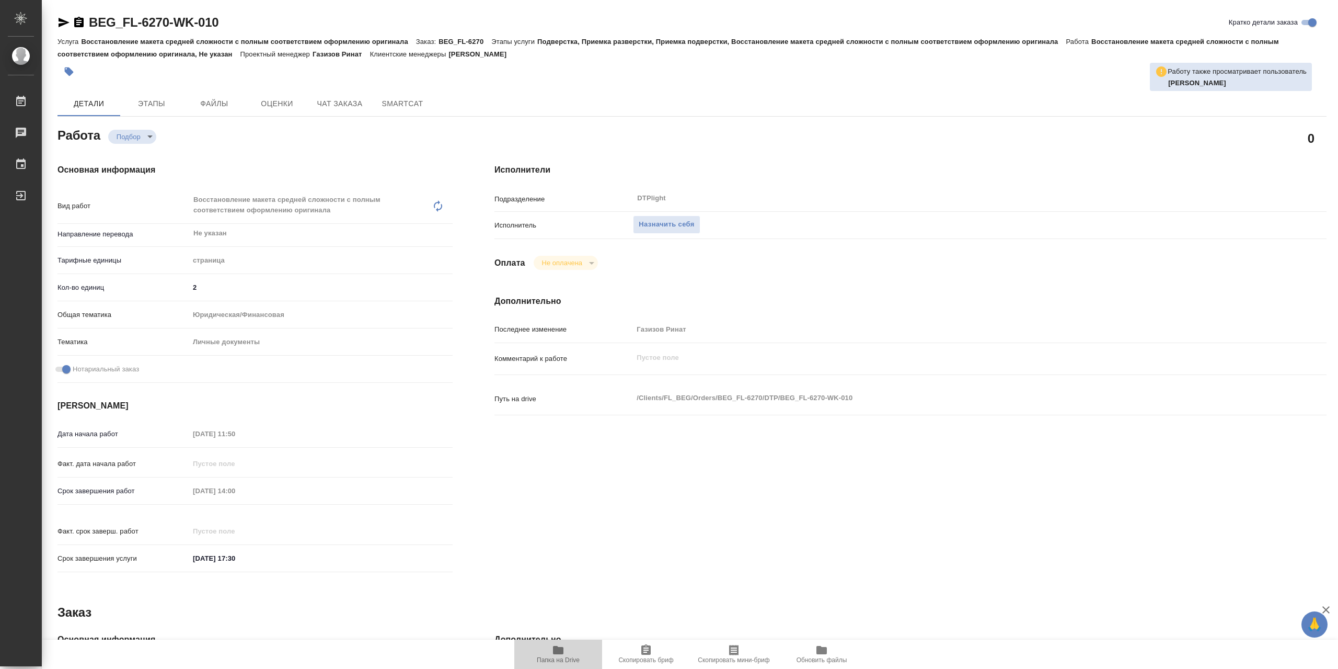
click at [570, 652] on span "Папка на Drive" at bounding box center [558, 653] width 75 height 20
type textarea "x"
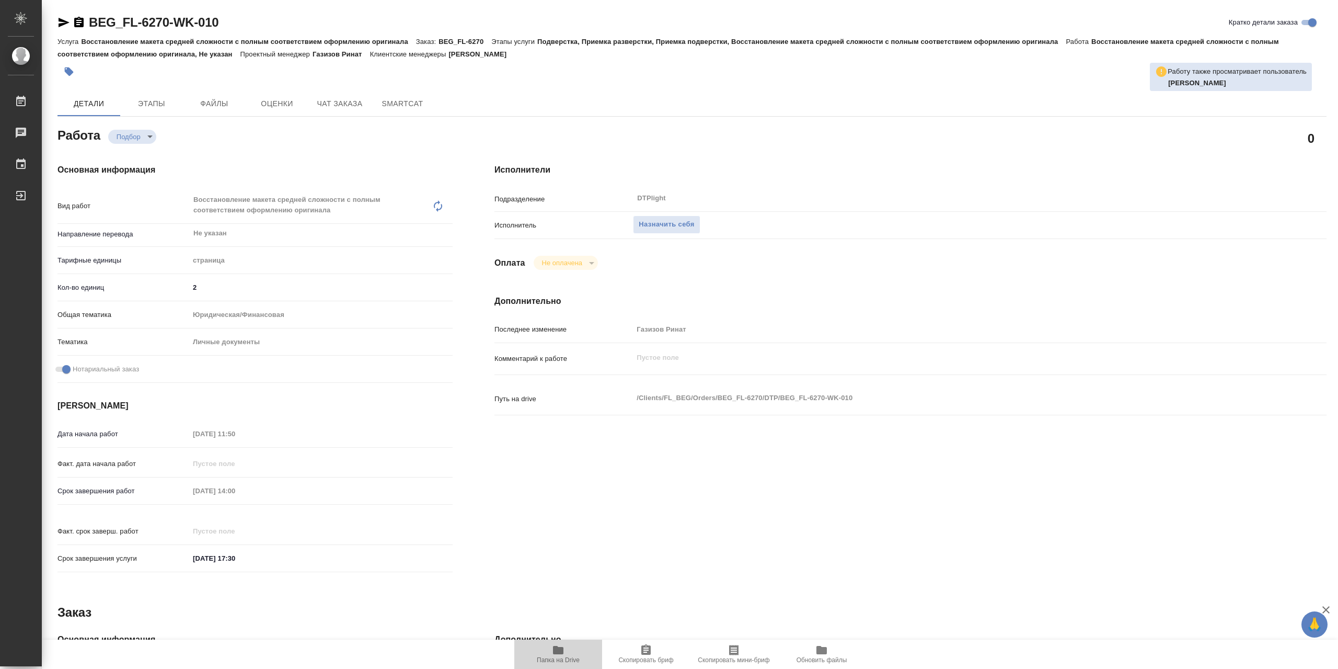
type textarea "x"
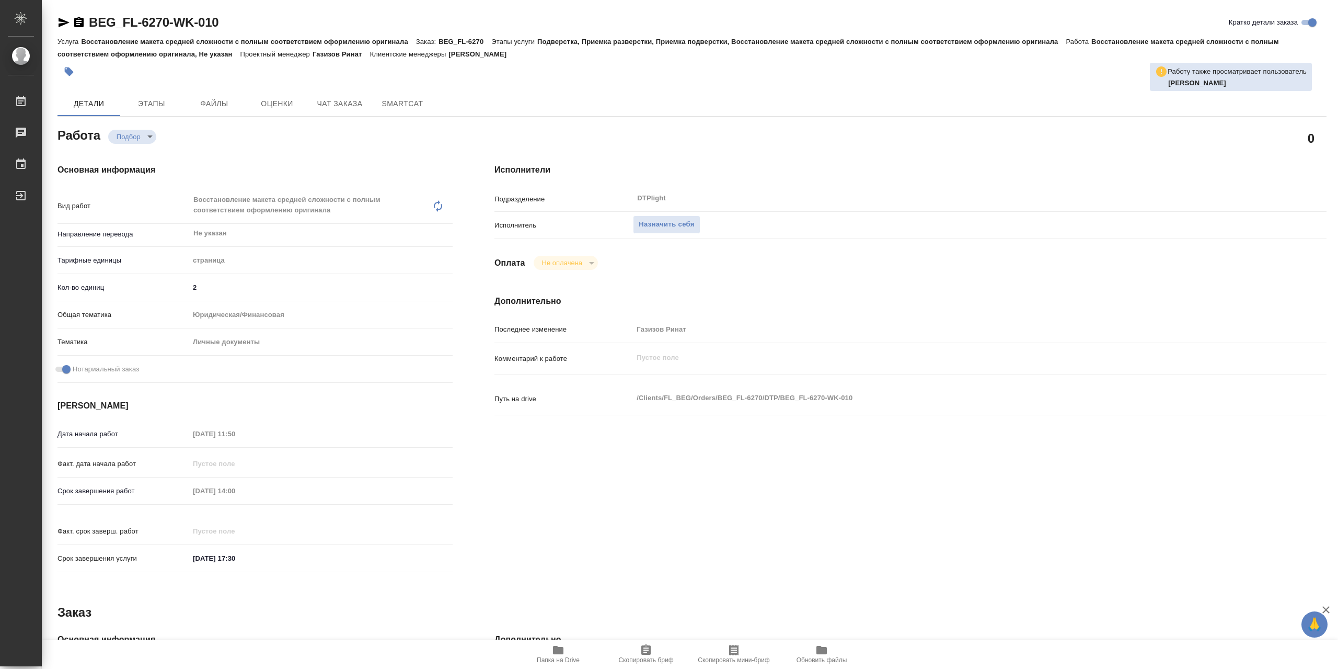
type textarea "x"
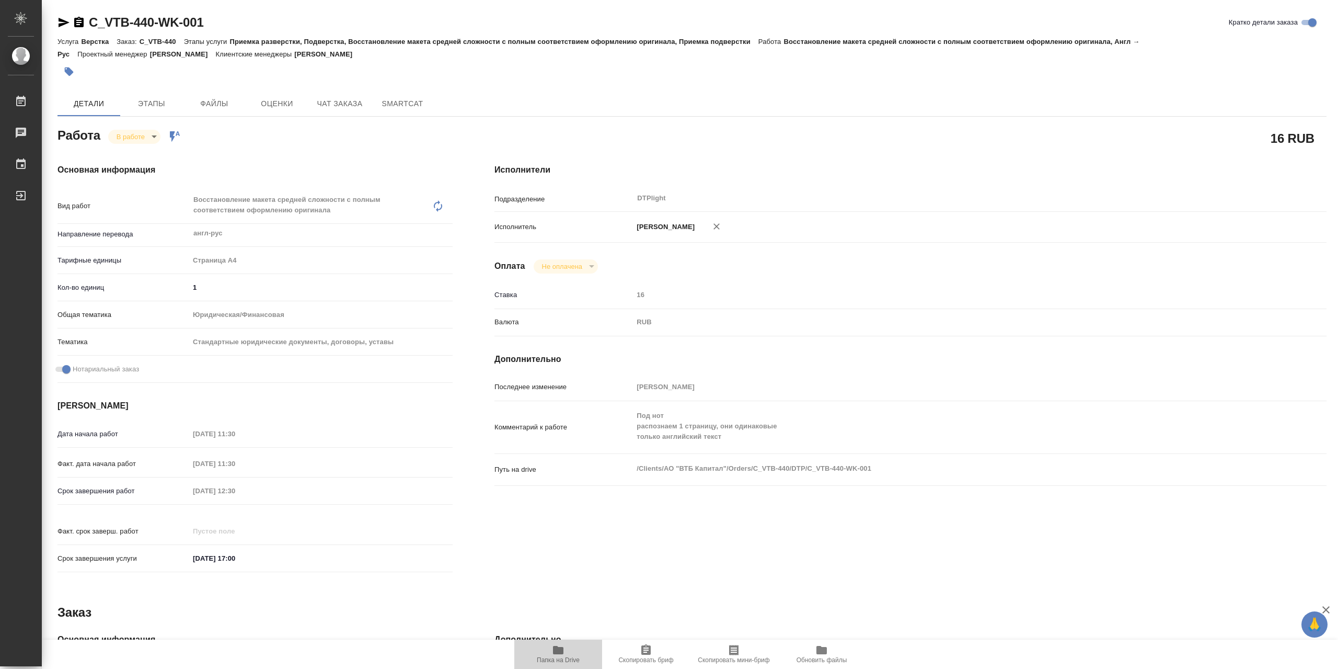
click at [558, 652] on icon "button" at bounding box center [558, 650] width 10 height 8
type textarea "x"
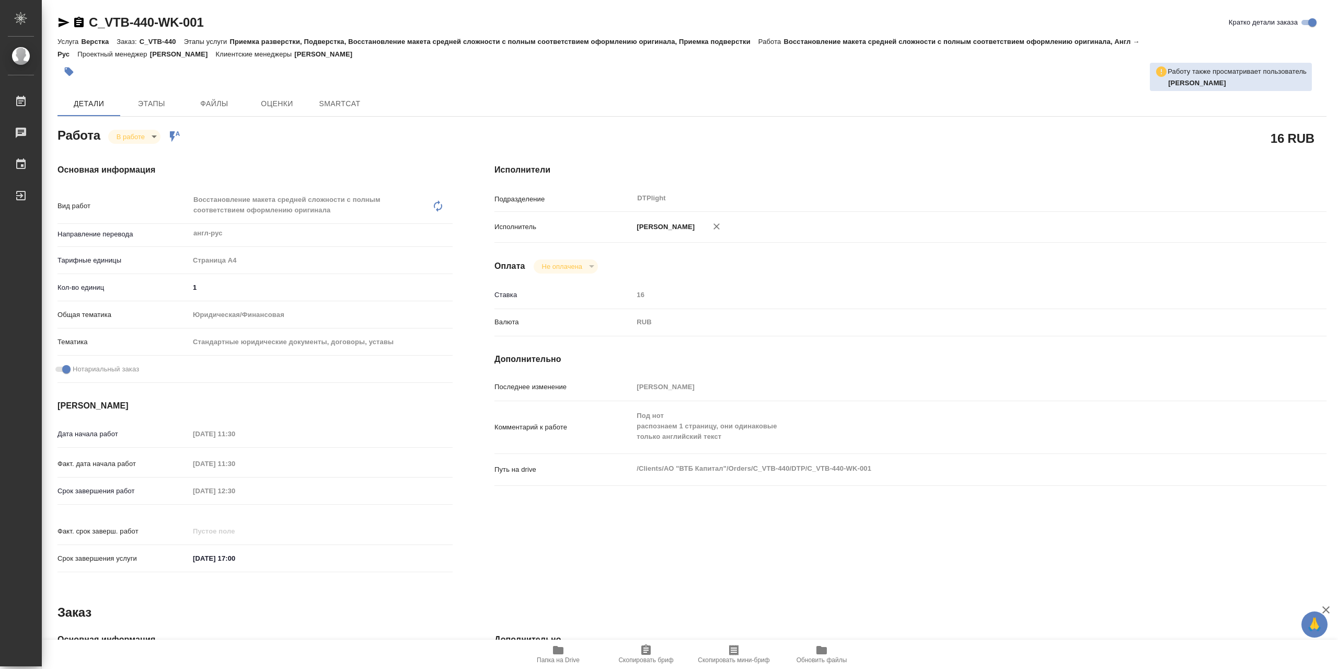
type textarea "x"
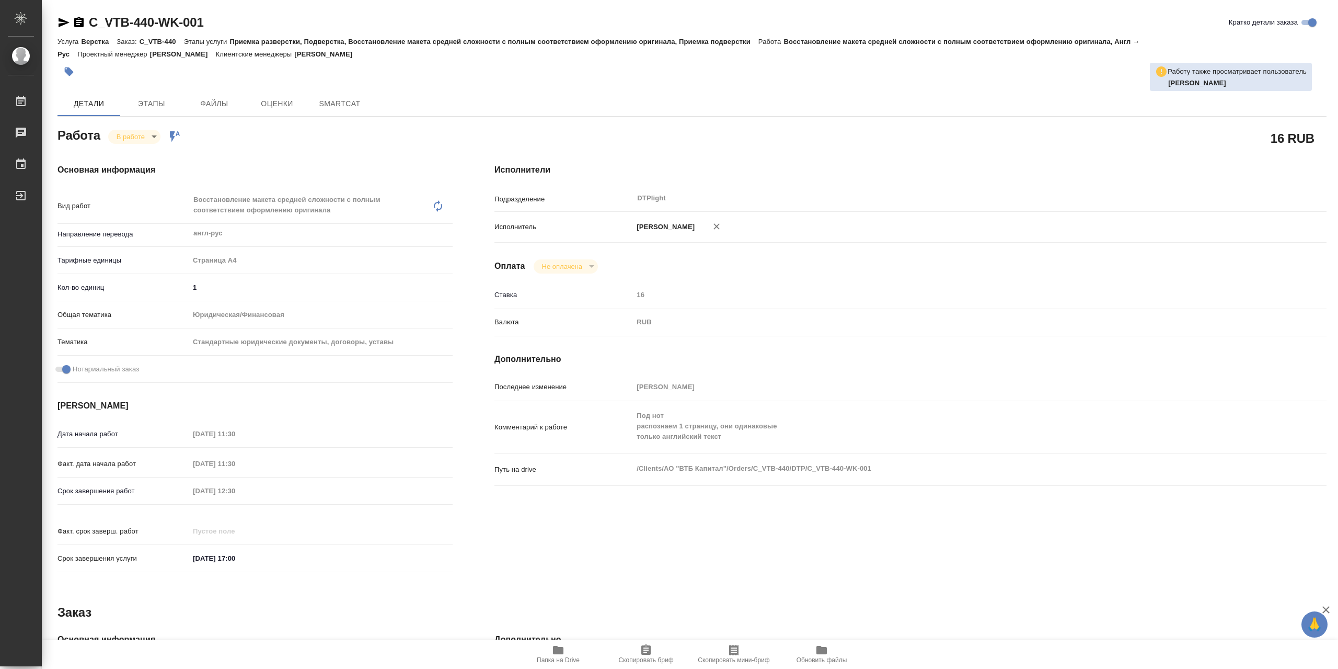
type textarea "x"
click at [114, 140] on body "🙏 .cls-1 fill:#fff; AWATERA Сархатов Руслан Работы Чаты График Выйти C_VTB-440-…" at bounding box center [669, 334] width 1338 height 669
type textarea "x"
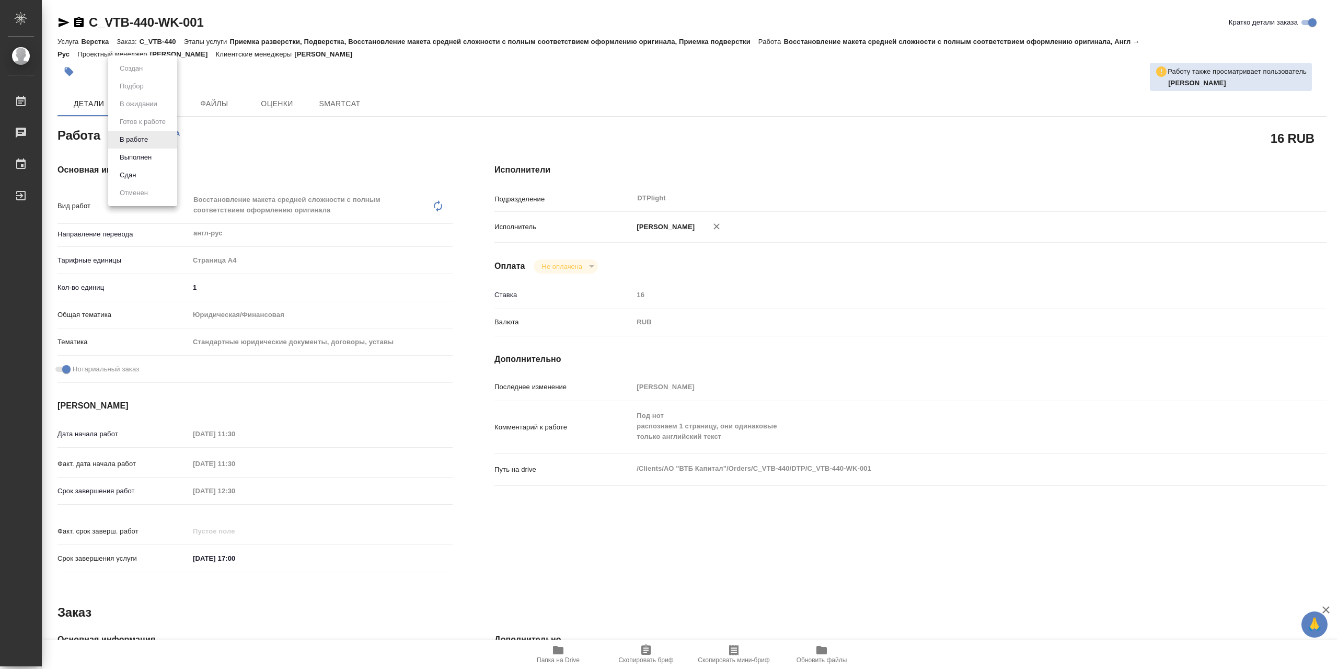
type textarea "x"
click at [155, 157] on button "Выполнен" at bounding box center [136, 158] width 38 height 12
type textarea "x"
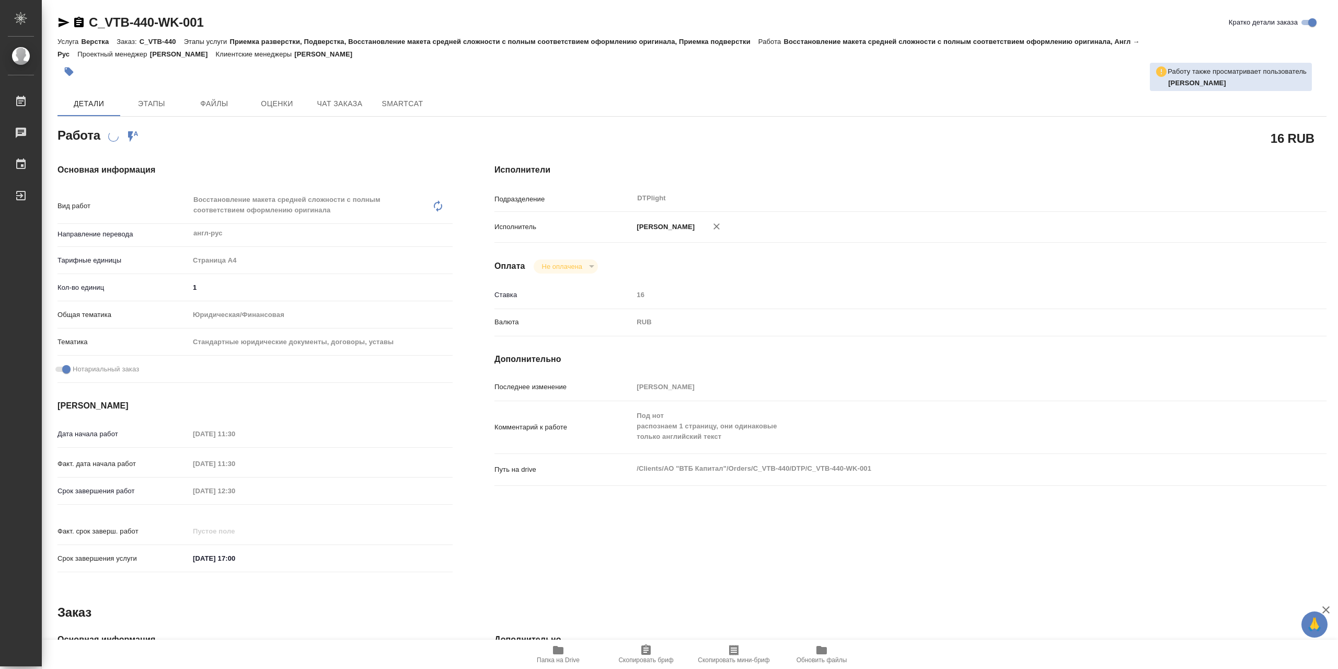
type textarea "x"
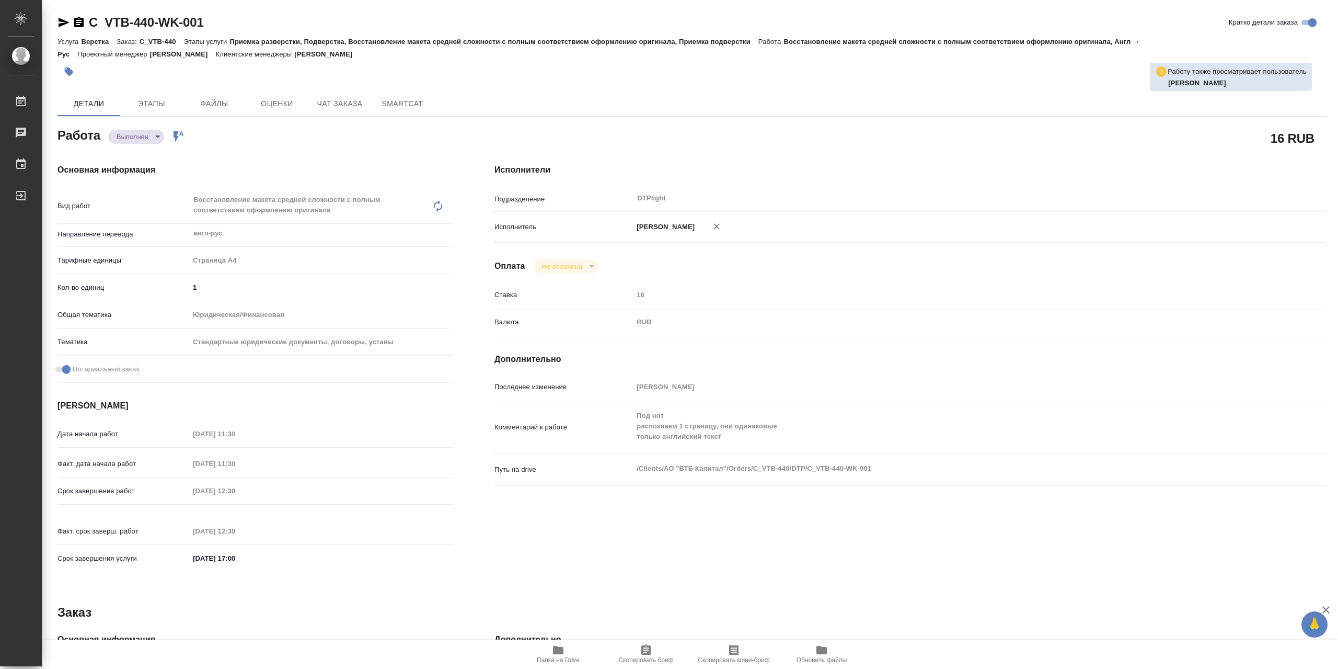
type textarea "x"
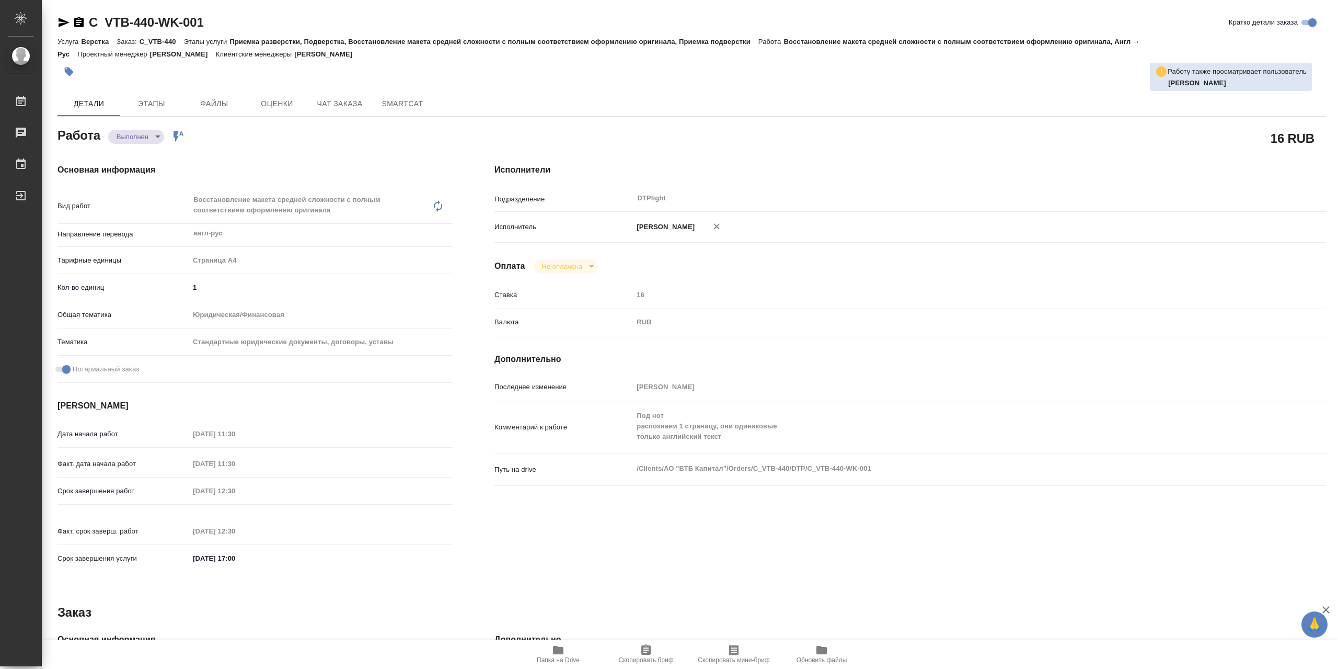
type textarea "x"
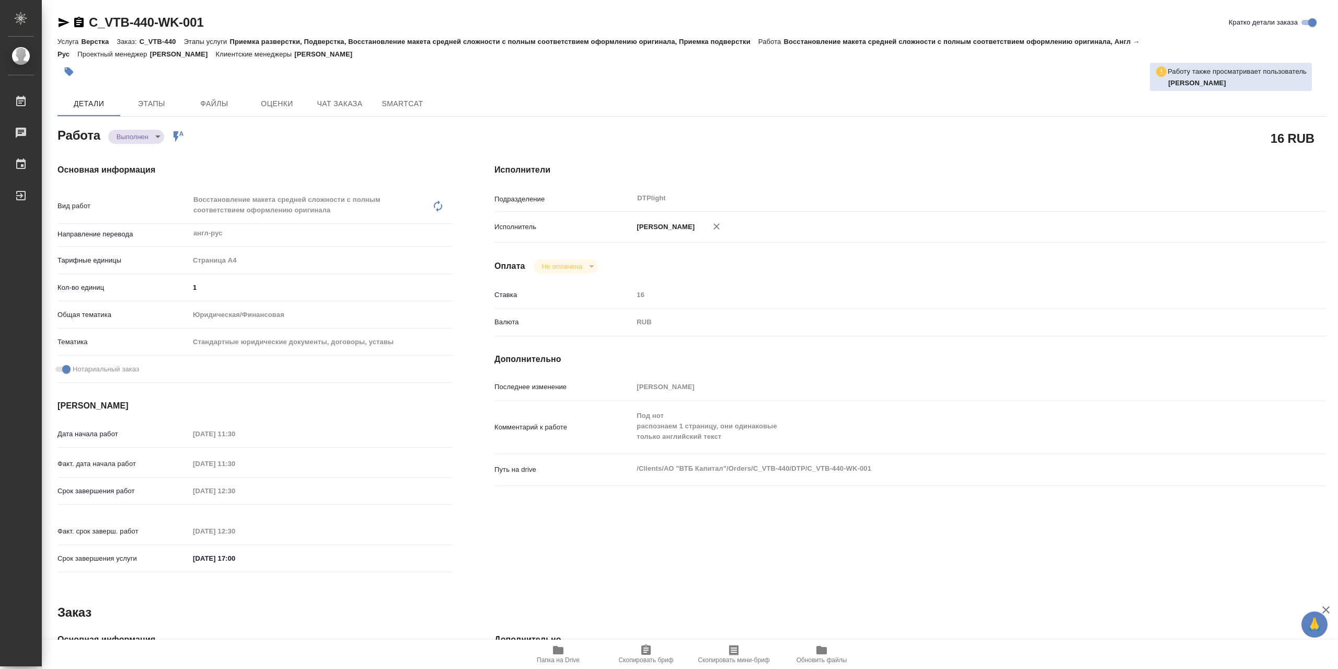
type textarea "x"
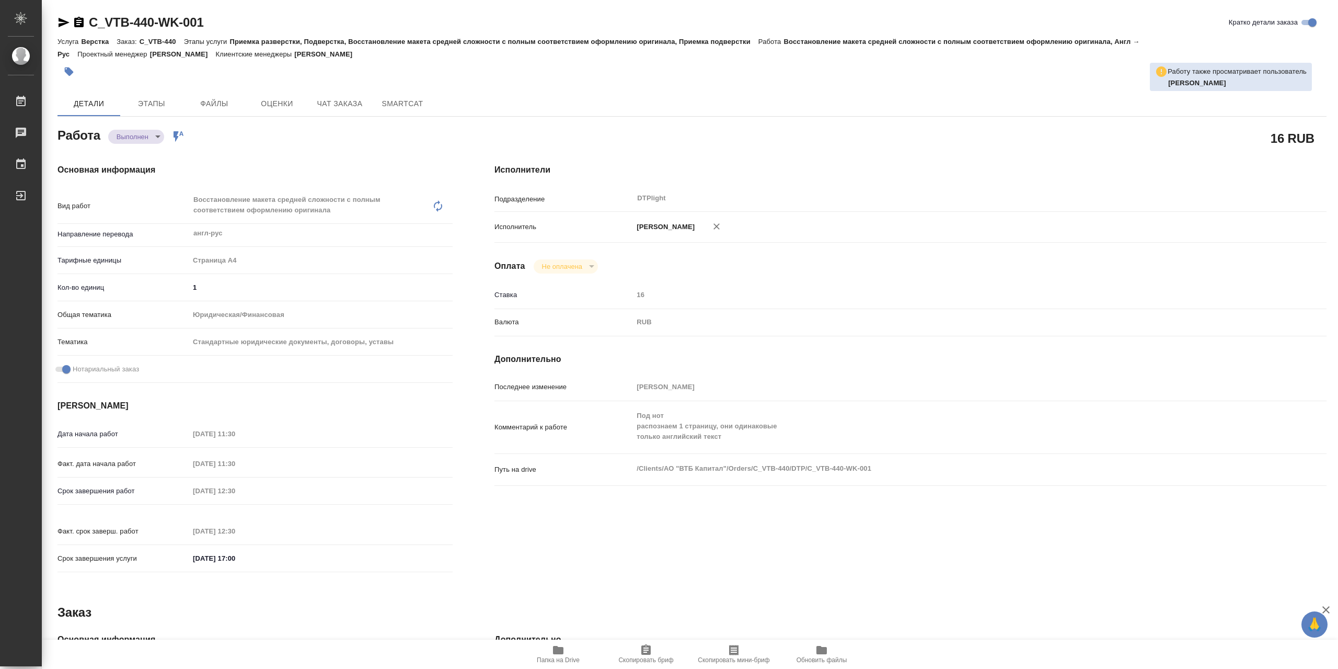
type textarea "x"
